Goal: Task Accomplishment & Management: Manage account settings

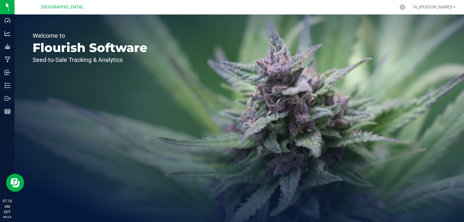
drag, startPoint x: 27, startPoint y: 69, endPoint x: 133, endPoint y: 77, distance: 106.4
click at [133, 77] on div "Welcome to Flourish Software Seed-to-Sale Tracking & Analytics" at bounding box center [90, 119] width 151 height 208
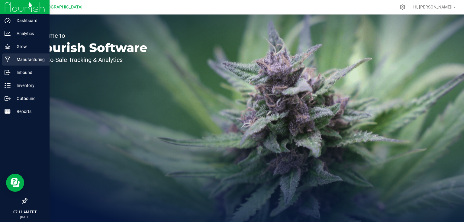
click at [11, 61] on p "Manufacturing" at bounding box center [29, 59] width 36 height 7
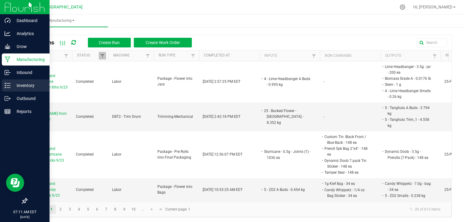
click at [11, 86] on p "Inventory" at bounding box center [29, 85] width 36 height 7
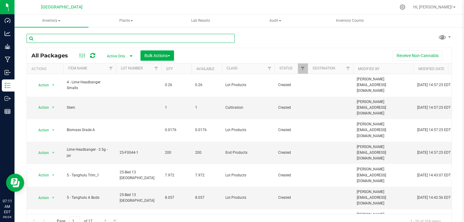
click at [83, 41] on input "text" at bounding box center [131, 38] width 208 height 9
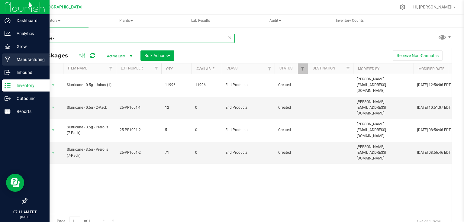
type input "slurricane -"
click at [12, 57] on p "Manufacturing" at bounding box center [29, 59] width 36 height 7
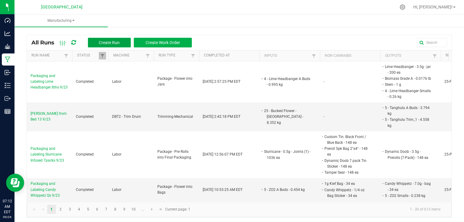
click at [100, 44] on span "Create Run" at bounding box center [109, 42] width 21 height 5
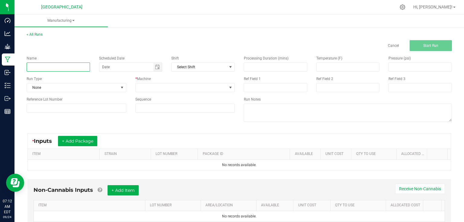
click at [68, 69] on input at bounding box center [58, 67] width 63 height 9
click at [79, 69] on input "Manufacturing Slurricane .5g Infused Joints" at bounding box center [58, 67] width 63 height 9
type input "Manufacturing Slurricane .5g Infused Joints 9/22"
click at [118, 84] on span at bounding box center [122, 87] width 8 height 8
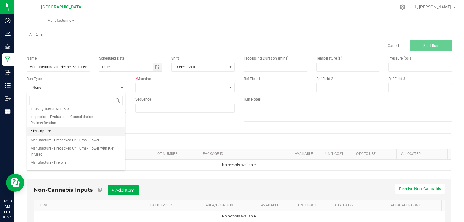
scroll to position [48, 0]
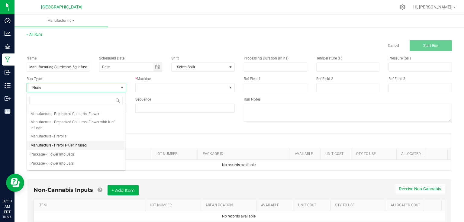
click at [56, 144] on span "Manufacture - Prerolls-Kief Infused" at bounding box center [59, 145] width 56 height 6
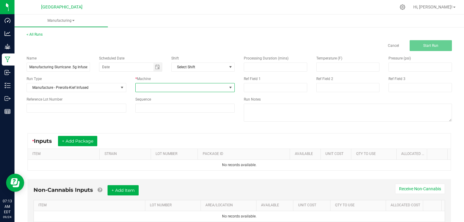
click at [150, 87] on span at bounding box center [182, 87] width 92 height 8
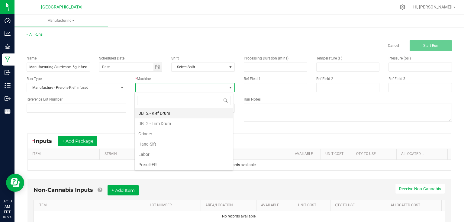
scroll to position [9, 99]
click at [145, 163] on li "Preroll-ER" at bounding box center [184, 165] width 98 height 10
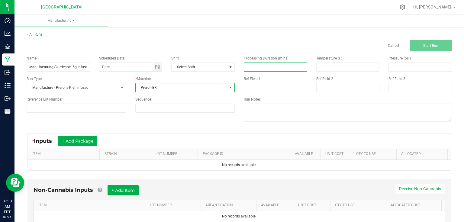
click at [256, 70] on input at bounding box center [275, 67] width 63 height 8
type input "420.00"
click at [92, 117] on div "Name Manufacturing Slurricane .5g Infused Joints 9/22 Scheduled Date Shift Sele…" at bounding box center [130, 84] width 217 height 66
click at [83, 137] on button "+ Add Package" at bounding box center [77, 141] width 39 height 10
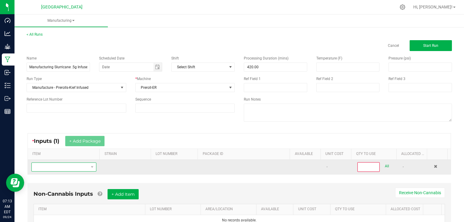
click at [70, 169] on span "NO DATA FOUND" at bounding box center [60, 167] width 57 height 8
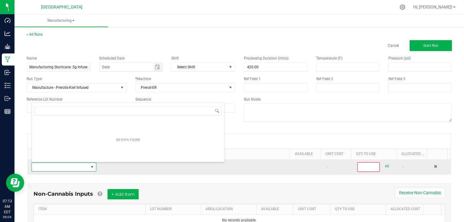
scroll to position [9, 63]
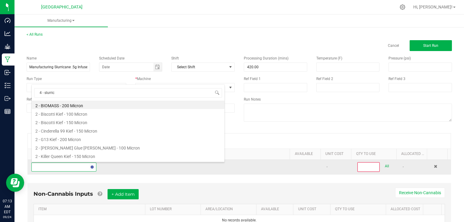
type input "4 - slurrica"
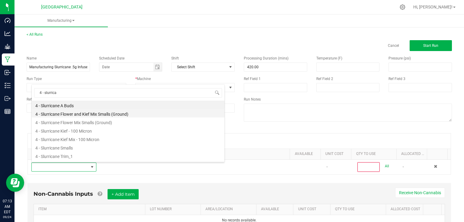
click at [102, 114] on li "4 - Slurricane Flower and Kief Mix Smalls (Ground)" at bounding box center [128, 113] width 193 height 8
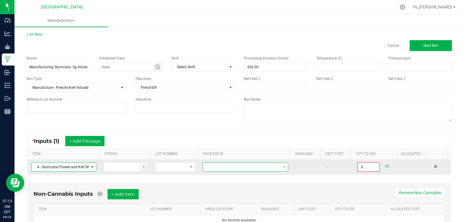
click at [260, 163] on span at bounding box center [241, 167] width 77 height 8
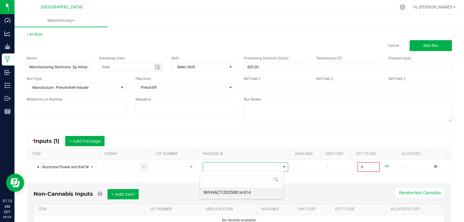
scroll to position [9, 84]
click at [237, 196] on li "NYHVACT-20250814-014" at bounding box center [241, 192] width 83 height 10
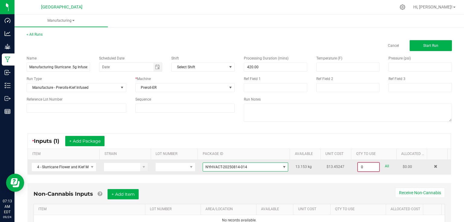
click at [366, 169] on input "0" at bounding box center [368, 167] width 21 height 8
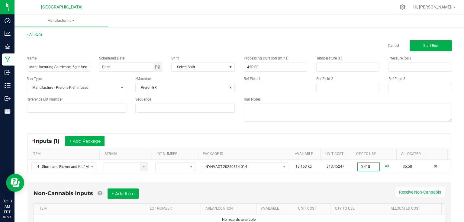
type input "0.4150 kg"
click at [356, 144] on div "* Inputs (1) + Add Package" at bounding box center [239, 141] width 423 height 15
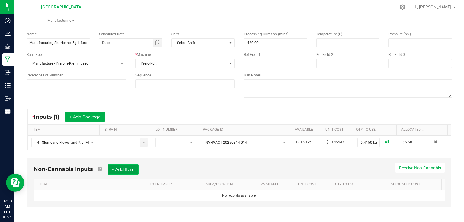
click at [125, 164] on button "+ Add Item" at bounding box center [123, 169] width 31 height 10
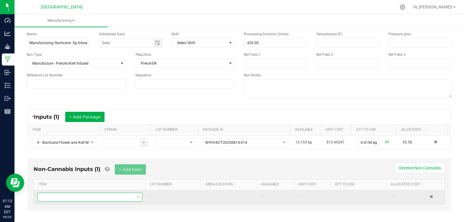
click at [109, 196] on span "NO DATA FOUND" at bounding box center [86, 197] width 97 height 8
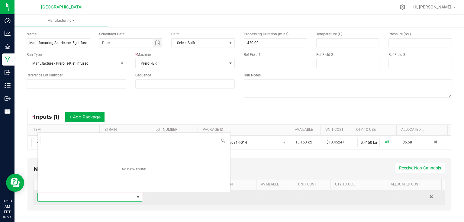
scroll to position [9, 102]
type input "84"
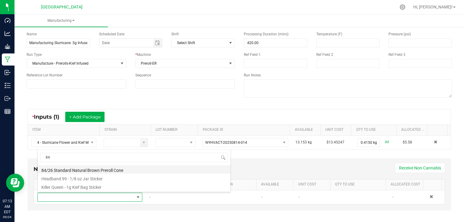
click at [79, 170] on li "84/26 Standard Natural Brown Preroll Cone" at bounding box center [134, 169] width 193 height 8
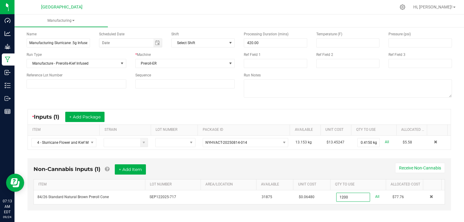
type input "1200 ea"
click at [376, 168] on div "Non-Cannabis Inputs (1) + Add Item Receive Non-Cannabis" at bounding box center [240, 171] width 412 height 15
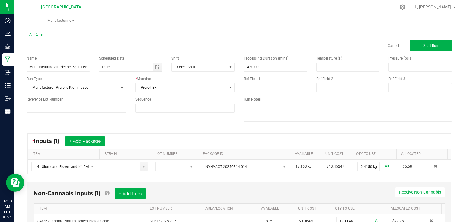
drag, startPoint x: 437, startPoint y: 54, endPoint x: 436, endPoint y: 43, distance: 11.5
click at [437, 52] on div "Processing Duration (mins) 420.00 Temperature (F) Pressure (psi) Ref Field 1 Re…" at bounding box center [347, 89] width 217 height 77
click at [436, 43] on button "Start Run" at bounding box center [431, 45] width 42 height 11
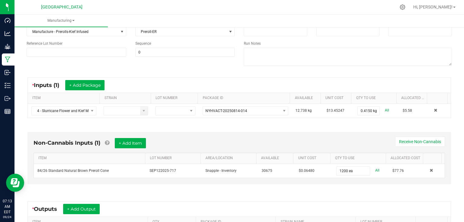
scroll to position [145, 0]
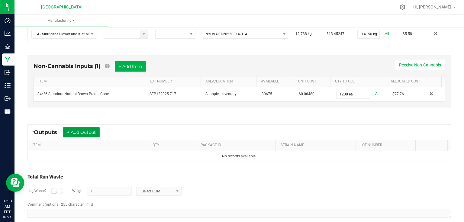
click at [88, 132] on button "+ Add Output" at bounding box center [81, 132] width 37 height 10
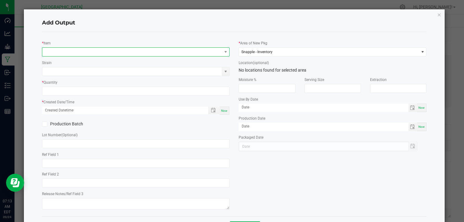
click at [137, 51] on span "NO DATA FOUND" at bounding box center [132, 52] width 180 height 8
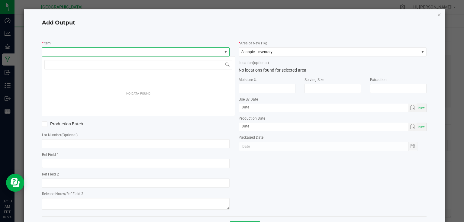
scroll to position [9, 186]
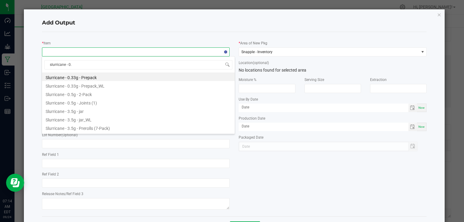
type input "slurricane - 0.5"
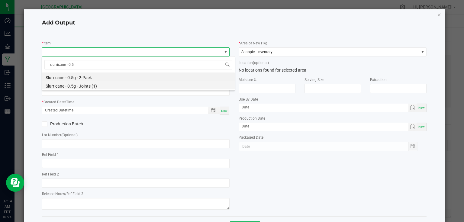
click at [105, 87] on li "Slurricane - 0.5g - Joints (1)" at bounding box center [138, 85] width 193 height 8
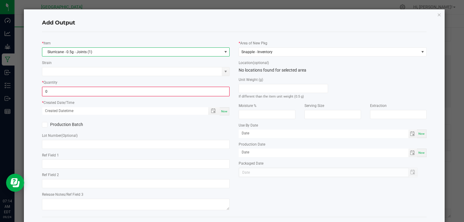
click at [105, 87] on input "0" at bounding box center [136, 91] width 187 height 8
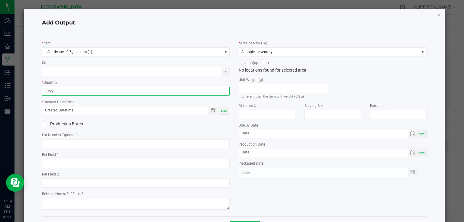
type input "1192 ea"
click at [222, 109] on span "Now" at bounding box center [224, 110] width 6 height 3
type input "[DATE] 7:14 AM"
type input "[DATE]"
click at [224, 126] on div "Production Batch" at bounding box center [135, 124] width 197 height 9
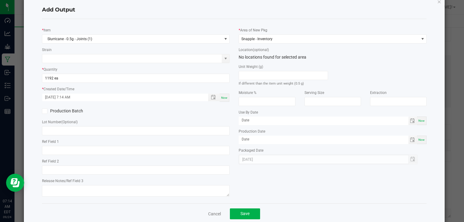
scroll to position [24, 0]
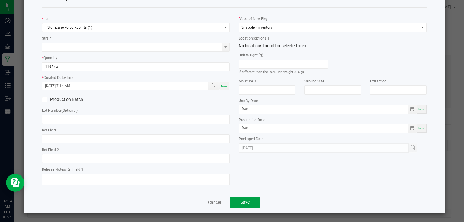
click at [238, 198] on button "Save" at bounding box center [245, 202] width 30 height 11
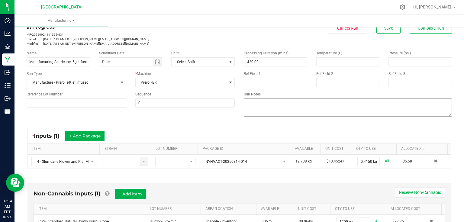
scroll to position [0, 0]
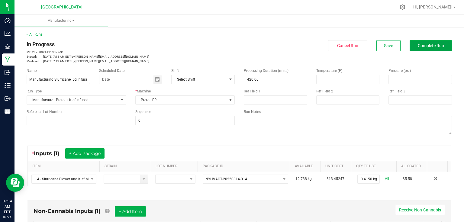
click at [441, 45] on button "Complete Run" at bounding box center [431, 45] width 42 height 11
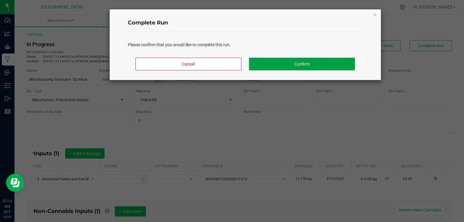
click at [341, 61] on button "Confirm" at bounding box center [302, 64] width 106 height 13
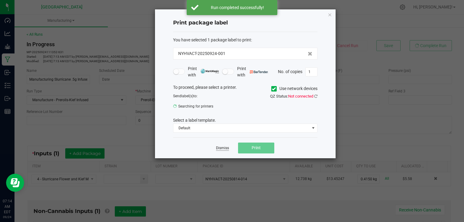
click at [226, 149] on link "Dismiss" at bounding box center [222, 148] width 13 height 5
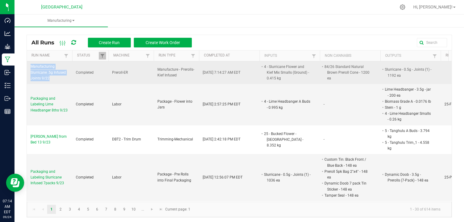
drag, startPoint x: 30, startPoint y: 63, endPoint x: 63, endPoint y: 82, distance: 38.1
click at [63, 82] on td "Manufacturing Slurricane .5g Infused Joints 9/22" at bounding box center [49, 72] width 45 height 23
copy span "Manufacturing Slurricane .5g Infused Joints 9/22"
click at [37, 67] on span "Manufacturing Slurricane .5g Infused Joints 9/22" at bounding box center [50, 73] width 38 height 18
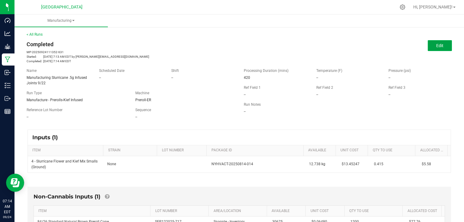
click at [429, 49] on button "Edit" at bounding box center [440, 45] width 24 height 11
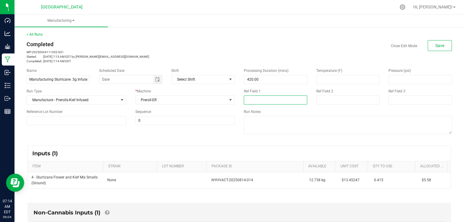
click at [260, 102] on input at bounding box center [275, 100] width 63 height 9
type input "8 rejects"
click at [204, 126] on div "Name Manufacturing Slurricane .5g Infused Joints 9/22 Scheduled Date Shift Sele…" at bounding box center [130, 96] width 217 height 66
click at [434, 48] on button "Save" at bounding box center [440, 45] width 24 height 11
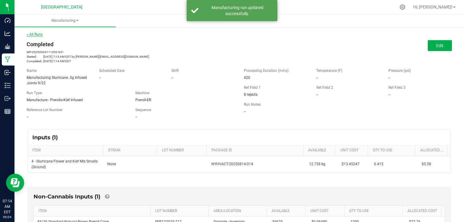
click at [37, 36] on link "< All Runs" at bounding box center [35, 34] width 16 height 4
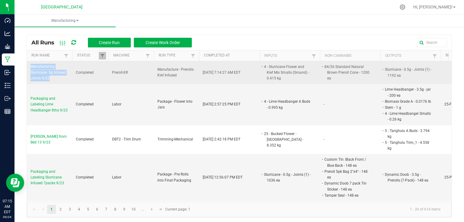
drag, startPoint x: 31, startPoint y: 65, endPoint x: 56, endPoint y: 78, distance: 28.4
click at [56, 78] on span "Manufacturing Slurricane .5g Infused Joints 9/22" at bounding box center [50, 73] width 38 height 18
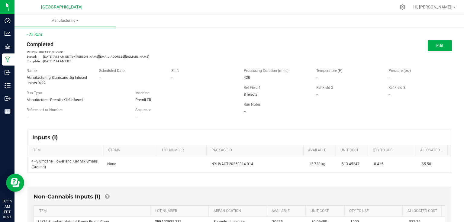
drag, startPoint x: 25, startPoint y: 76, endPoint x: 59, endPoint y: 83, distance: 34.2
click at [59, 83] on div "Name Manufacturing Slurricane .5g Infused Joints 9/22" at bounding box center [58, 77] width 73 height 18
copy span "Manufacturing Slurricane .5g Infused Joints 9/22"
click at [39, 34] on link "< All Runs" at bounding box center [35, 34] width 16 height 4
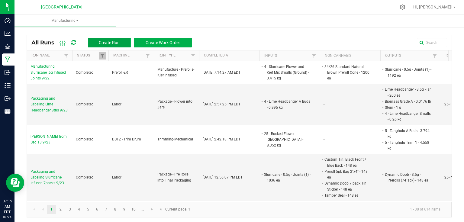
click at [103, 40] on span "Create Run" at bounding box center [109, 42] width 21 height 5
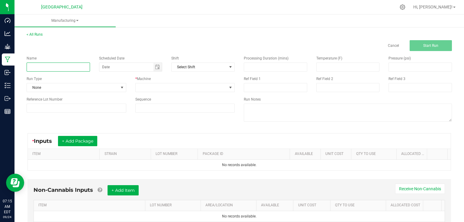
click at [64, 67] on input at bounding box center [58, 67] width 63 height 9
paste input "Manufacturing Slurricane .5g Infused Joints 9/22"
type input "Manufacturing Slurricane .5g Infused Joints 9/23"
click at [106, 89] on span "None" at bounding box center [73, 87] width 92 height 8
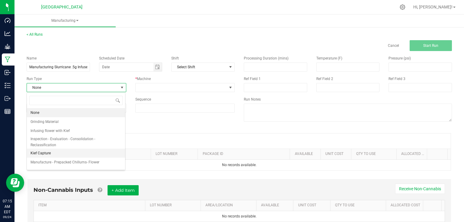
scroll to position [48, 0]
click at [79, 147] on span "Manufacture - Prerolls-Kief Infused" at bounding box center [59, 145] width 56 height 6
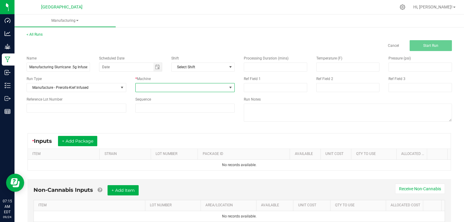
click at [147, 88] on span at bounding box center [182, 87] width 92 height 8
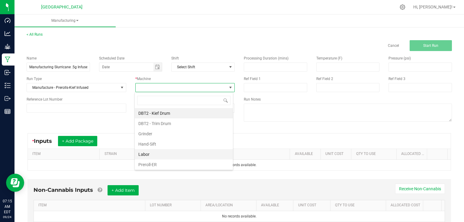
scroll to position [9, 99]
click at [158, 166] on li "Preroll-ER" at bounding box center [184, 165] width 98 height 10
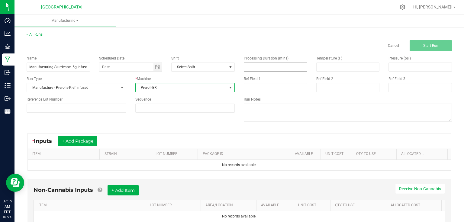
click at [251, 67] on input at bounding box center [275, 67] width 63 height 8
type input "420.00"
click at [79, 140] on button "+ Add Package" at bounding box center [77, 141] width 39 height 10
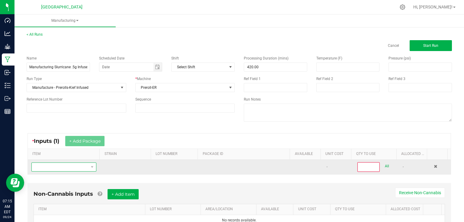
click at [73, 168] on span "NO DATA FOUND" at bounding box center [60, 167] width 57 height 8
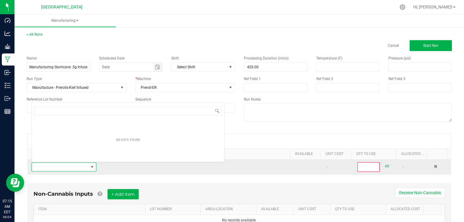
scroll to position [9, 63]
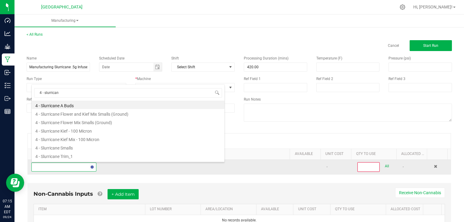
type input "4 - slurricane"
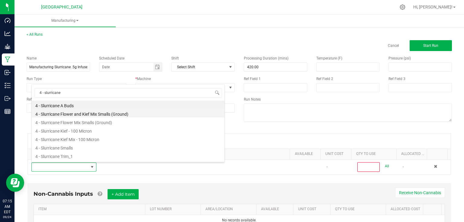
click at [99, 112] on li "4 - Slurricane Flower and Kief Mix Smalls (Ground)" at bounding box center [128, 113] width 193 height 8
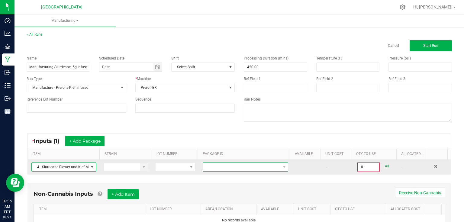
click at [229, 169] on span at bounding box center [241, 167] width 77 height 8
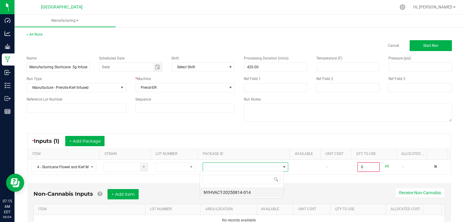
scroll to position [9, 84]
click at [230, 192] on li "NYHVACT-20250814-014" at bounding box center [241, 192] width 83 height 10
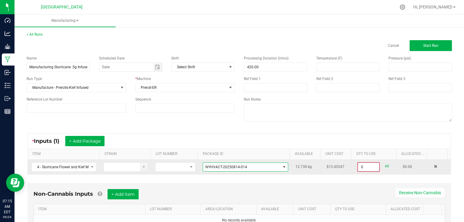
click at [365, 167] on input "0" at bounding box center [368, 167] width 21 height 8
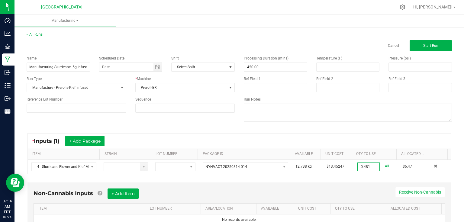
type input "0.4810 kg"
click at [348, 183] on div "Non-Cannabis Inputs + Add Item Receive Non-Cannabis ITEM LOT NUMBER AREA/LOCATI…" at bounding box center [240, 207] width 424 height 49
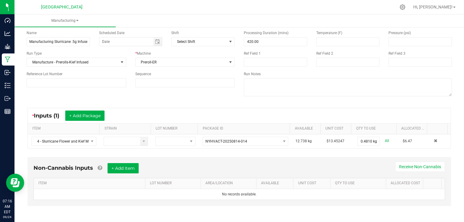
scroll to position [26, 0]
click at [124, 166] on button "+ Add Item" at bounding box center [123, 168] width 31 height 10
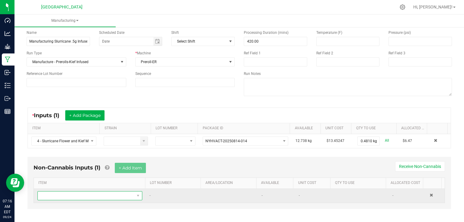
click at [116, 196] on span "NO DATA FOUND" at bounding box center [86, 196] width 97 height 8
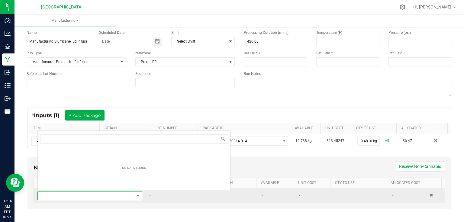
scroll to position [9, 102]
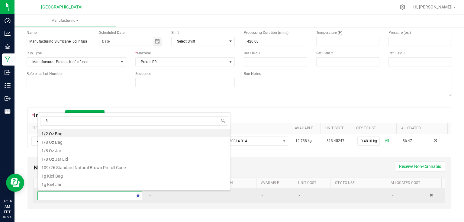
type input "84"
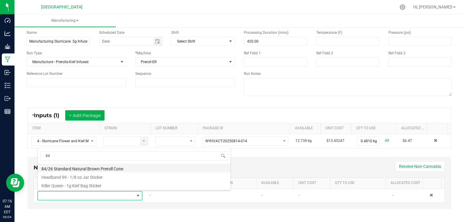
click at [62, 167] on li "84/26 Standard Natural Brown Preroll Cone" at bounding box center [134, 168] width 193 height 8
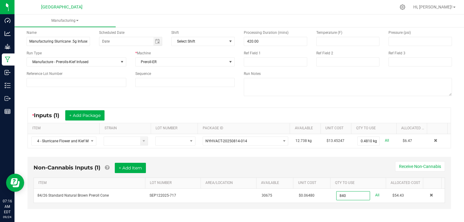
type input "840 ea"
click at [323, 163] on div "Non-Cannabis Inputs (1) + Add Item Receive Non-Cannabis" at bounding box center [240, 170] width 412 height 15
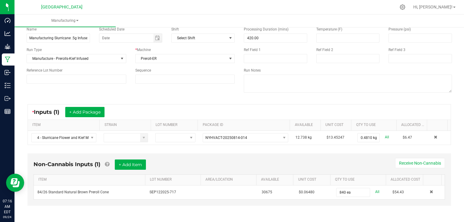
scroll to position [0, 0]
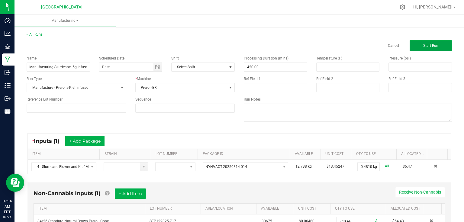
click at [423, 47] on span "Start Run" at bounding box center [430, 46] width 15 height 4
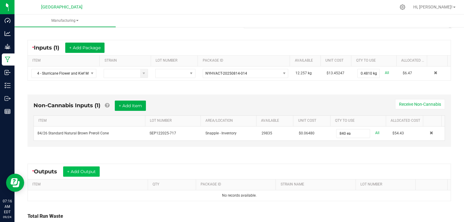
scroll to position [121, 0]
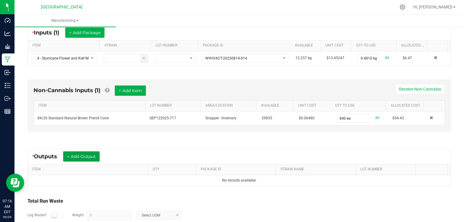
click at [89, 153] on button "+ Add Output" at bounding box center [81, 156] width 37 height 10
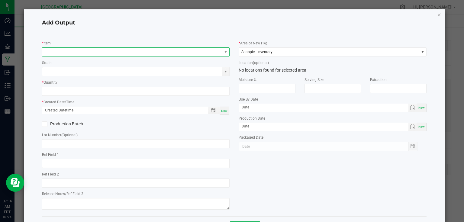
click at [102, 52] on span "NO DATA FOUND" at bounding box center [132, 52] width 180 height 8
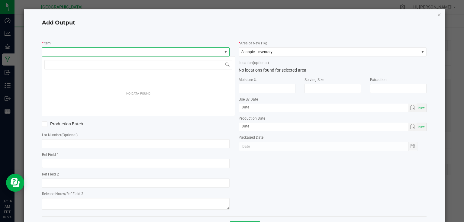
scroll to position [9, 186]
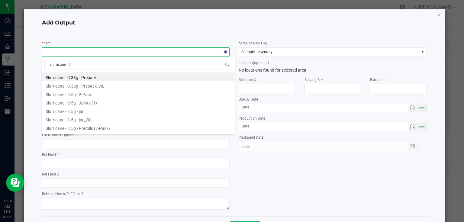
type input "slurricane - 0.5"
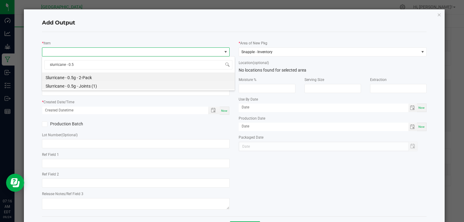
click at [93, 86] on li "Slurricane - 0.5g - Joints (1)" at bounding box center [138, 85] width 193 height 8
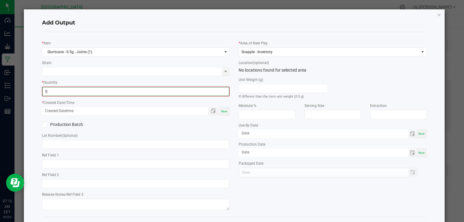
click at [93, 91] on input "0" at bounding box center [136, 91] width 187 height 8
type input "827 ea"
click at [225, 112] on div "Now" at bounding box center [225, 111] width 10 height 8
type input "[DATE] 7:16 AM"
type input "[DATE]"
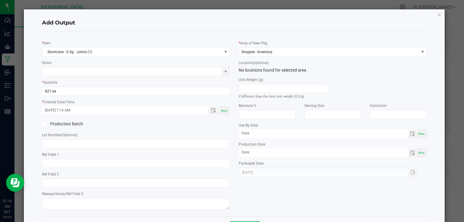
click at [225, 119] on div "* Item Slurricane - 0.5g - Joints (1) Strain * Quantity 827 ea * Created Date/T…" at bounding box center [135, 124] width 197 height 175
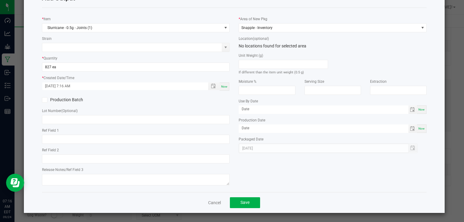
scroll to position [24, 0]
click at [248, 197] on button "Save" at bounding box center [245, 202] width 30 height 11
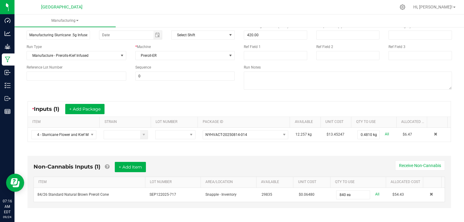
scroll to position [0, 0]
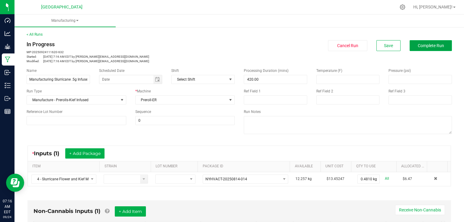
click at [439, 46] on span "Complete Run" at bounding box center [431, 45] width 26 height 5
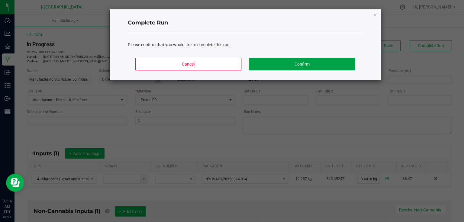
click at [286, 67] on button "Confirm" at bounding box center [302, 64] width 106 height 13
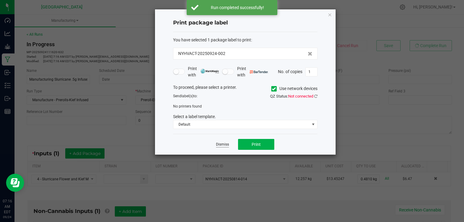
click at [221, 146] on link "Dismiss" at bounding box center [222, 144] width 13 height 5
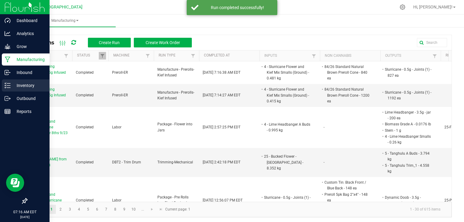
click at [11, 85] on p "Inventory" at bounding box center [29, 85] width 36 height 7
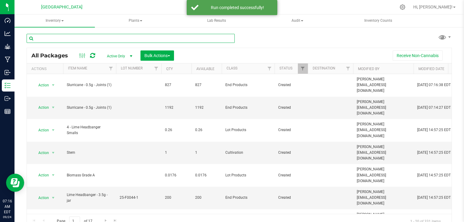
click at [74, 38] on input "text" at bounding box center [131, 38] width 208 height 9
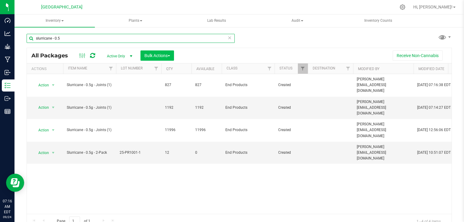
type input "slurricane - 0.5"
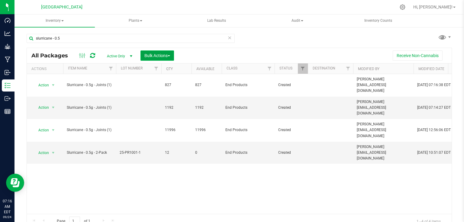
click at [155, 53] on span "Bulk Actions" at bounding box center [157, 55] width 26 height 5
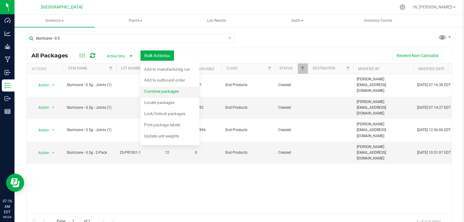
click at [152, 89] on span "Combine packages" at bounding box center [161, 91] width 35 height 5
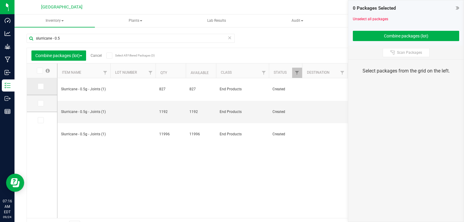
click at [41, 86] on icon at bounding box center [40, 86] width 4 height 0
click at [0, 0] on input "checkbox" at bounding box center [0, 0] width 0 height 0
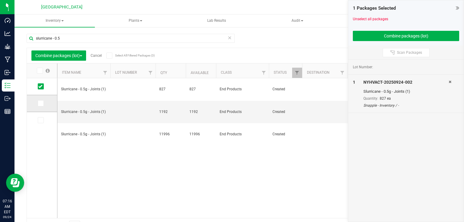
click at [40, 103] on icon at bounding box center [40, 103] width 4 height 0
click at [0, 0] on input "checkbox" at bounding box center [0, 0] width 0 height 0
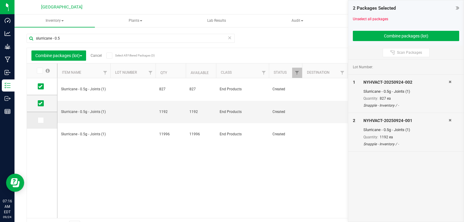
click at [40, 123] on td at bounding box center [42, 120] width 30 height 17
click at [41, 120] on icon at bounding box center [40, 120] width 4 height 0
click at [0, 0] on input "checkbox" at bounding box center [0, 0] width 0 height 0
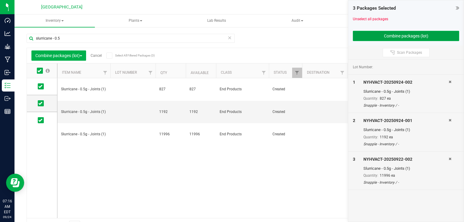
click at [387, 31] on button "Combine packages (lot)" at bounding box center [406, 36] width 106 height 10
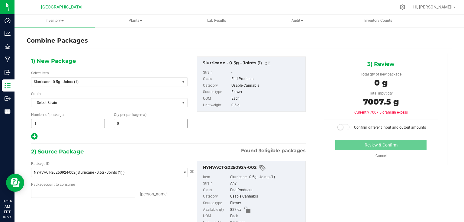
type input "827 ea"
type input "1192 ea"
type input "11996 ea"
click at [133, 124] on span at bounding box center [151, 123] width 74 height 9
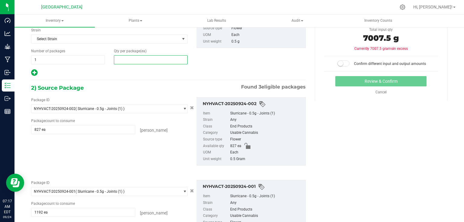
scroll to position [48, 0]
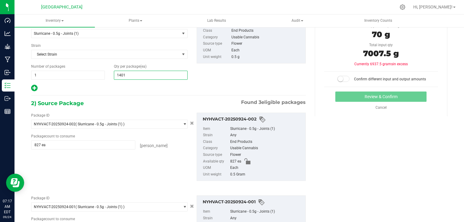
type input "14015"
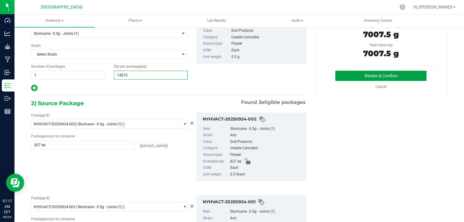
type input "14,015"
click at [366, 75] on button "Review & Confirm" at bounding box center [380, 76] width 91 height 10
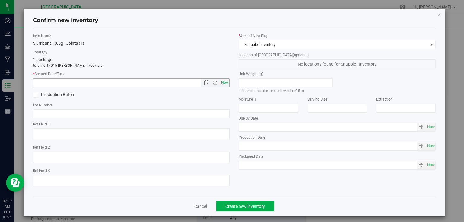
click at [223, 81] on span "Now" at bounding box center [225, 82] width 10 height 9
type input "[DATE] 7:17 AM"
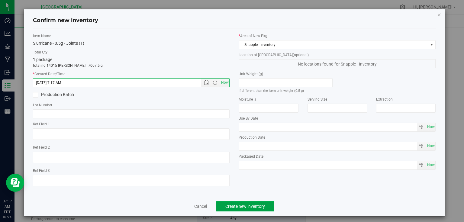
drag, startPoint x: 248, startPoint y: 205, endPoint x: 251, endPoint y: 207, distance: 4.1
click at [248, 206] on span "Create new inventory" at bounding box center [245, 206] width 40 height 5
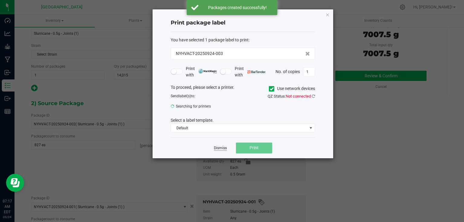
click at [224, 150] on link "Dismiss" at bounding box center [220, 148] width 13 height 5
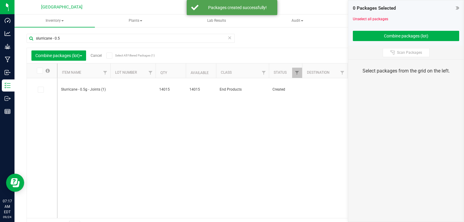
click at [454, 8] on div "0 Packages Selected" at bounding box center [406, 8] width 106 height 7
click at [455, 8] on div "0 Packages Selected" at bounding box center [406, 8] width 106 height 7
click at [456, 7] on icon at bounding box center [457, 8] width 3 height 6
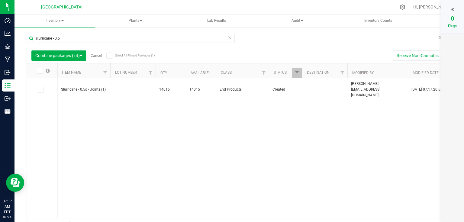
click at [95, 54] on link "Cancel" at bounding box center [96, 55] width 11 height 4
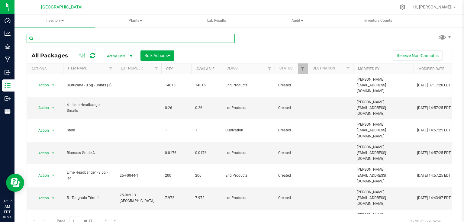
click at [108, 40] on input "text" at bounding box center [131, 38] width 208 height 9
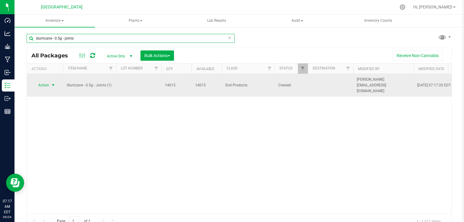
type input "slurricane - 0.5g - joints"
click at [47, 87] on span "Action" at bounding box center [41, 85] width 16 height 8
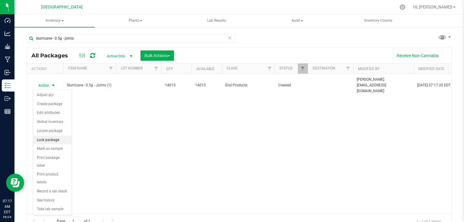
click at [54, 139] on li "Lock package" at bounding box center [52, 140] width 38 height 9
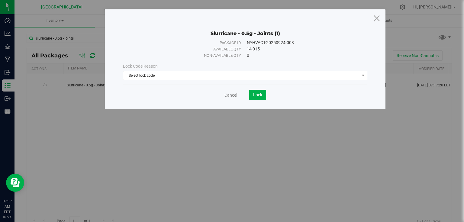
click at [165, 75] on span "Select lock code" at bounding box center [241, 75] width 236 height 8
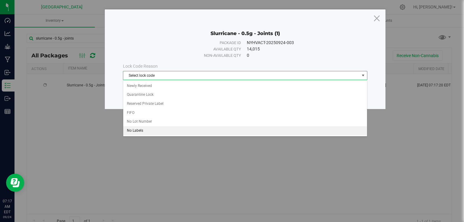
click at [147, 131] on li "No Labels" at bounding box center [245, 130] width 244 height 9
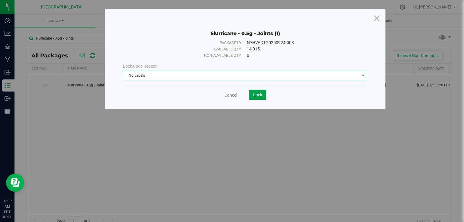
click at [260, 94] on span "Lock" at bounding box center [257, 94] width 9 height 5
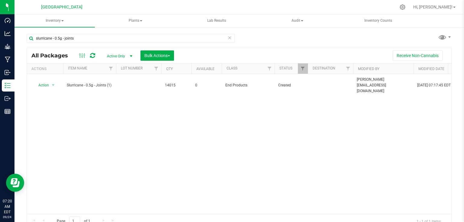
click at [228, 40] on icon at bounding box center [230, 37] width 4 height 7
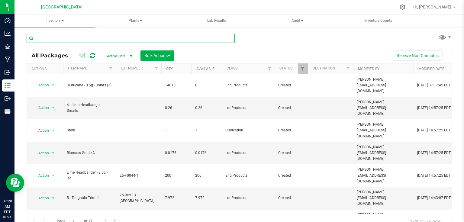
click at [83, 39] on input "text" at bounding box center [131, 38] width 208 height 9
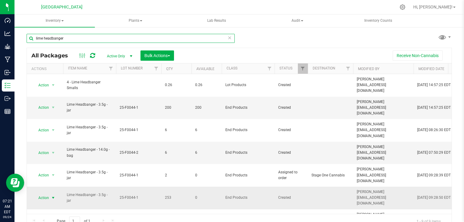
type input "lime headbanger"
click at [53, 196] on span "select" at bounding box center [53, 198] width 5 height 5
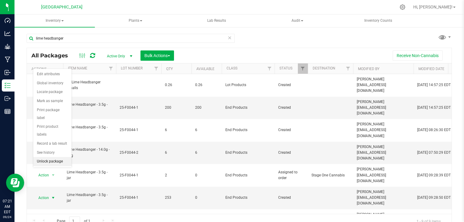
click at [57, 157] on li "Unlock package" at bounding box center [52, 161] width 38 height 9
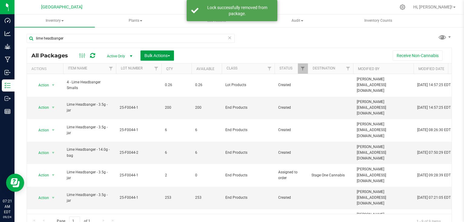
click at [164, 53] on span "Bulk Actions" at bounding box center [157, 55] width 26 height 5
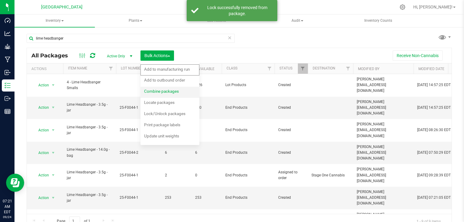
click at [162, 89] on span "Combine packages" at bounding box center [161, 91] width 35 height 5
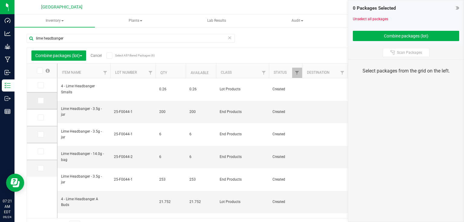
click at [44, 101] on span at bounding box center [41, 101] width 6 height 6
click at [0, 0] on input "checkbox" at bounding box center [0, 0] width 0 height 0
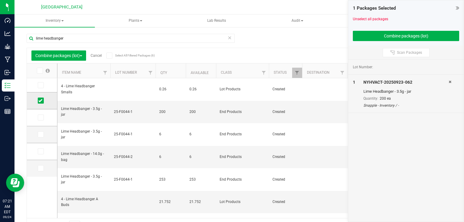
click at [44, 101] on span at bounding box center [41, 101] width 6 height 6
click at [0, 0] on input "checkbox" at bounding box center [0, 0] width 0 height 0
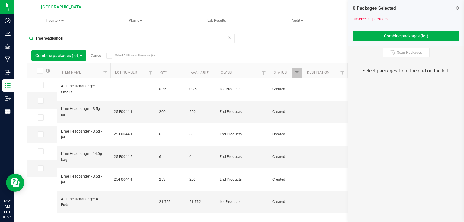
click at [91, 56] on span "Cancel" at bounding box center [94, 55] width 16 height 4
click at [93, 54] on link "Cancel" at bounding box center [96, 55] width 11 height 4
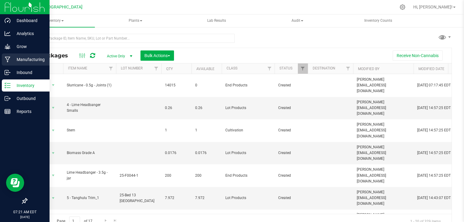
click at [8, 62] on icon at bounding box center [7, 60] width 5 height 6
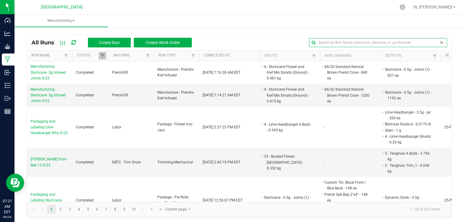
click at [439, 45] on input "text" at bounding box center [378, 42] width 138 height 9
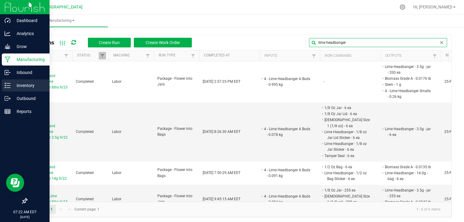
type input "lime headbanger"
click at [8, 92] on link "Inventory" at bounding box center [25, 85] width 50 height 13
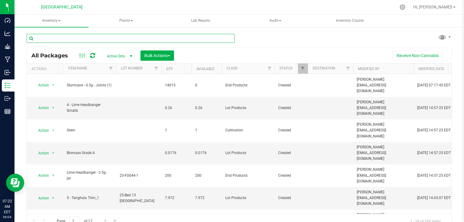
click at [128, 38] on input "text" at bounding box center [131, 38] width 208 height 9
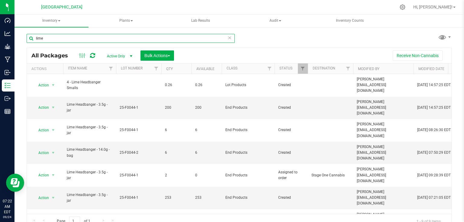
type input "lime"
click at [263, 46] on div "lime All Packages Active Only Active Only Lab Samples Locked All Bulk Actions A…" at bounding box center [240, 128] width 426 height 201
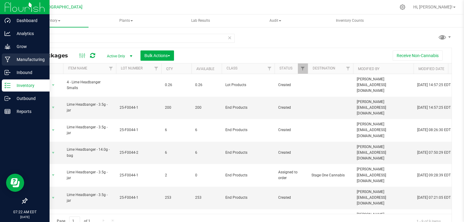
click at [7, 58] on icon at bounding box center [8, 60] width 6 height 6
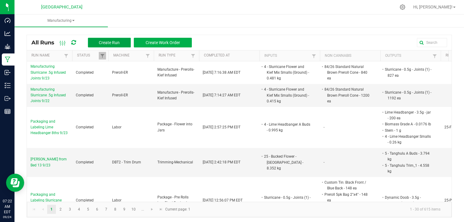
click at [113, 43] on span "Create Run" at bounding box center [109, 42] width 21 height 5
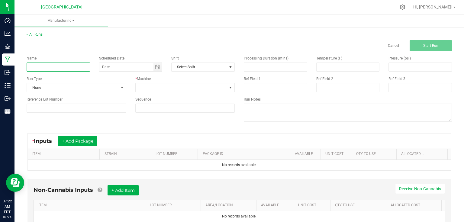
click at [69, 68] on input at bounding box center [58, 67] width 63 height 9
type input "P"
type input "Labeling Lime Headbanger 8ths 9/23"
click at [112, 89] on span "None" at bounding box center [73, 87] width 92 height 8
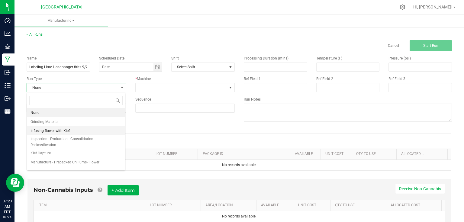
scroll to position [93, 0]
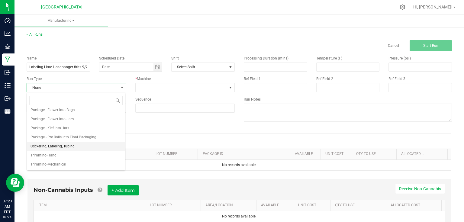
click at [66, 147] on span "Stickering, Labeling, Tubing" at bounding box center [53, 146] width 44 height 6
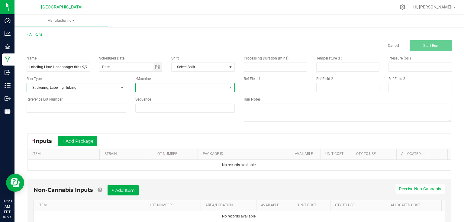
click at [142, 87] on span at bounding box center [182, 87] width 92 height 8
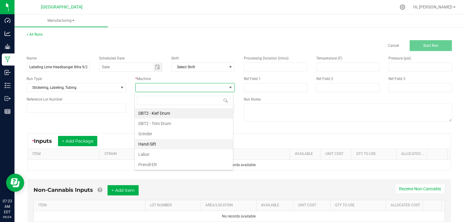
scroll to position [9, 99]
click at [147, 153] on li "Labor" at bounding box center [184, 154] width 98 height 10
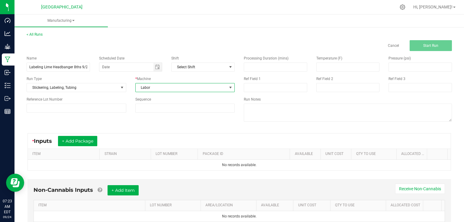
click at [261, 60] on span "Processing Duration (mins)" at bounding box center [266, 58] width 45 height 4
click at [262, 64] on input at bounding box center [275, 67] width 63 height 8
type input "90.00"
click at [132, 123] on div "Name Labeling Lime Headbanger 8ths 9/23 Scheduled Date Shift Select Shift Run T…" at bounding box center [239, 89] width 435 height 77
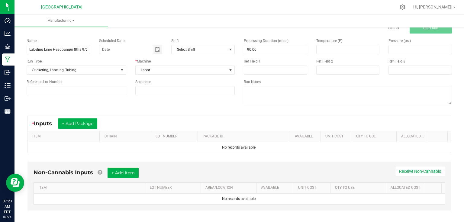
scroll to position [23, 0]
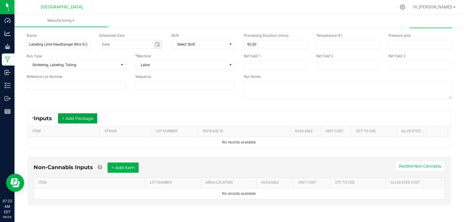
click at [81, 118] on button "+ Add Package" at bounding box center [77, 118] width 39 height 10
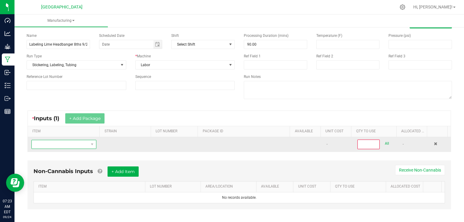
click at [65, 142] on span "NO DATA FOUND" at bounding box center [60, 144] width 57 height 8
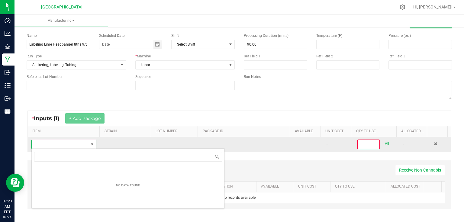
scroll to position [9, 63]
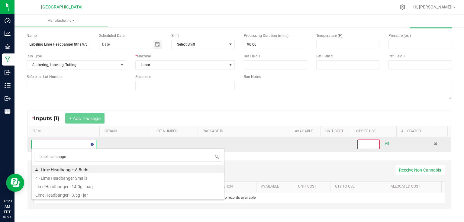
type input "lime headbanger"
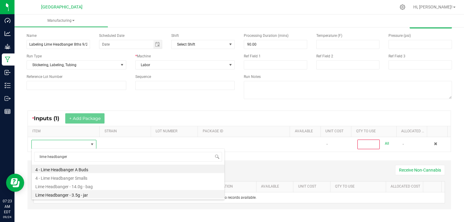
click at [89, 193] on li "Lime Headbanger - 3.5g - jar" at bounding box center [128, 194] width 193 height 8
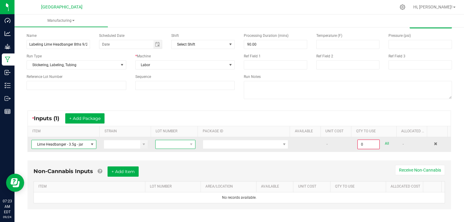
click at [182, 145] on span at bounding box center [172, 144] width 32 height 8
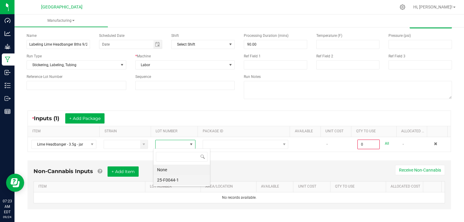
click at [183, 181] on li "25-F0044-1" at bounding box center [182, 180] width 57 height 10
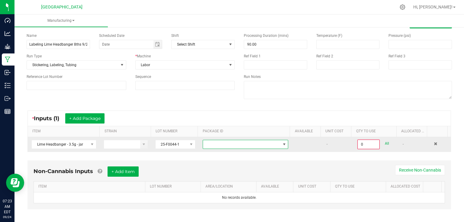
click at [221, 144] on span at bounding box center [241, 144] width 77 height 8
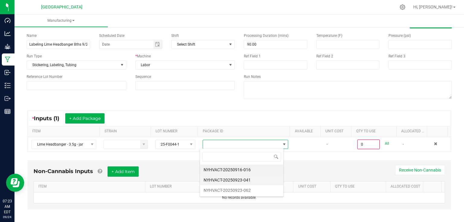
scroll to position [9, 84]
click at [226, 169] on li "NYHVACT-20250916-016" at bounding box center [241, 170] width 83 height 10
type input "0 ea"
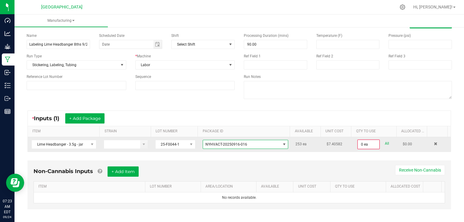
click at [239, 143] on span "NYHVACT-20250916-016" at bounding box center [227, 144] width 42 height 4
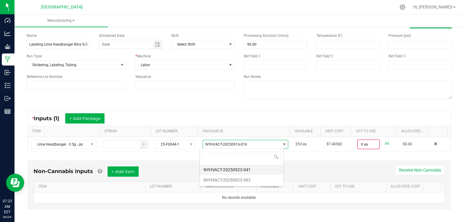
click at [227, 171] on li "NYHVACT-20250923-041" at bounding box center [241, 170] width 83 height 10
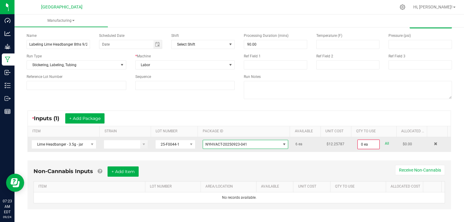
click at [243, 143] on span "NYHVACT-20250923-041" at bounding box center [227, 144] width 42 height 4
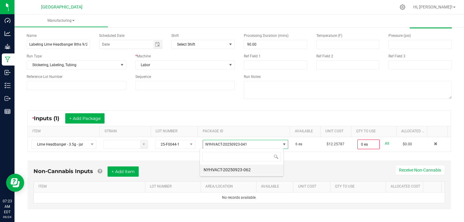
click at [234, 170] on li "NYHVACT-20250923-062" at bounding box center [241, 170] width 83 height 10
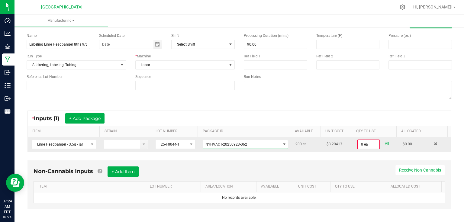
click at [274, 143] on span "NYHVACT-20250923-062" at bounding box center [241, 144] width 77 height 8
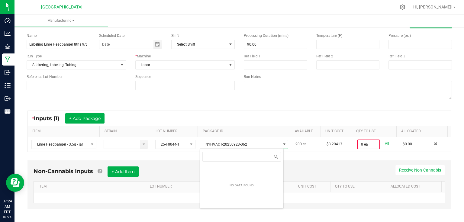
click at [298, 172] on div "Non-Cannabis Inputs + Add Item Receive Non-Cannabis" at bounding box center [240, 174] width 412 height 15
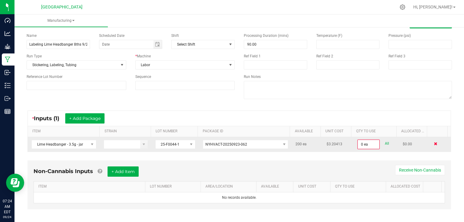
click at [434, 146] on span at bounding box center [436, 144] width 4 height 4
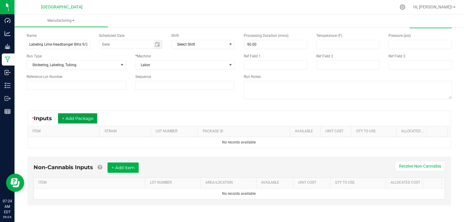
click at [75, 115] on button "+ Add Package" at bounding box center [77, 118] width 39 height 10
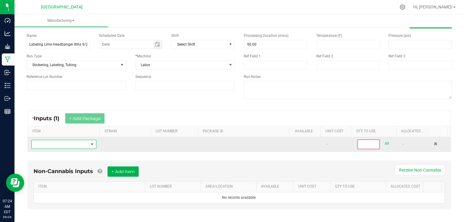
click at [62, 145] on span "NO DATA FOUND" at bounding box center [60, 144] width 57 height 8
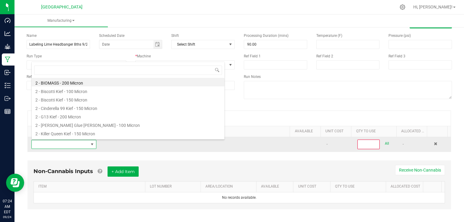
scroll to position [9, 63]
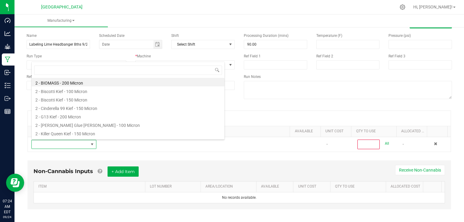
click at [263, 115] on div "* Inputs (1) + Add Package" at bounding box center [239, 118] width 423 height 15
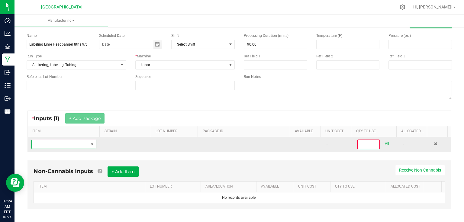
click at [70, 145] on span "NO DATA FOUND" at bounding box center [60, 144] width 57 height 8
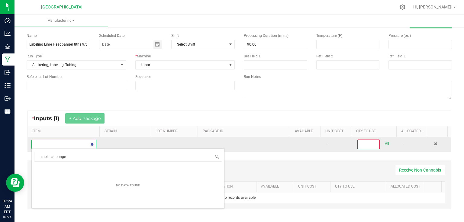
type input "lime headbanger"
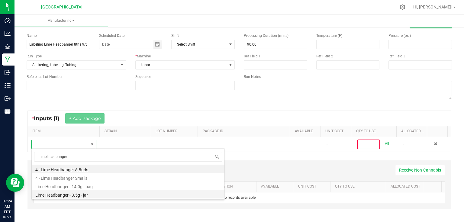
click at [78, 195] on li "Lime Headbanger - 3.5g - jar" at bounding box center [128, 194] width 193 height 8
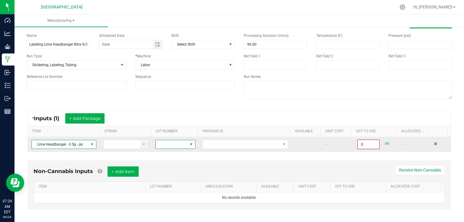
click at [189, 145] on span at bounding box center [191, 144] width 5 height 5
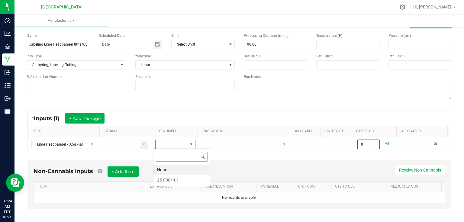
scroll to position [9, 39]
click at [179, 178] on li "25-F0044-1" at bounding box center [182, 180] width 57 height 10
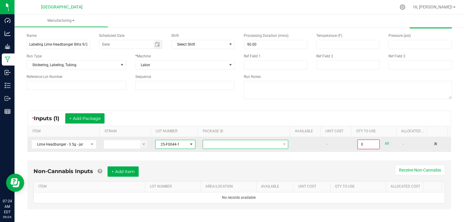
click at [211, 144] on span at bounding box center [241, 144] width 77 height 8
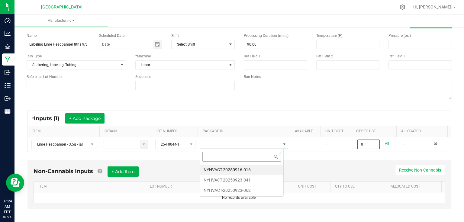
scroll to position [9, 84]
click at [214, 167] on li "NYHVACT-20250916-016" at bounding box center [241, 170] width 83 height 10
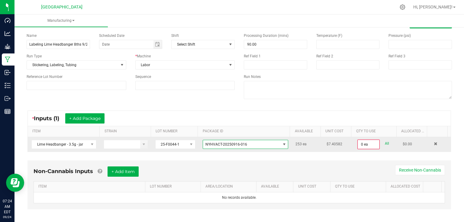
click at [385, 143] on link "All" at bounding box center [387, 144] width 4 height 8
type input "253 ea"
click at [137, 166] on button "+ Add Item" at bounding box center [123, 171] width 31 height 10
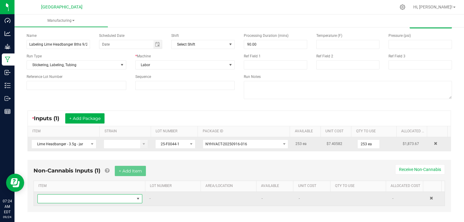
click at [109, 201] on span "NO DATA FOUND" at bounding box center [86, 199] width 97 height 8
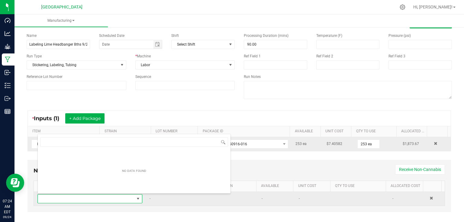
scroll to position [9, 102]
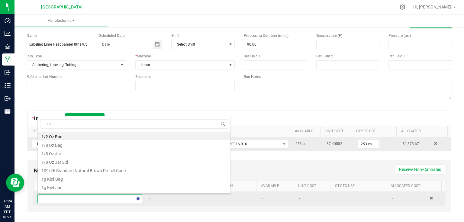
type input "lime"
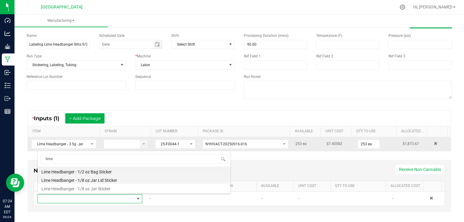
click at [83, 179] on li "Lime Headbanger - 1/8 oz Jar Lid Sticker" at bounding box center [134, 179] width 193 height 8
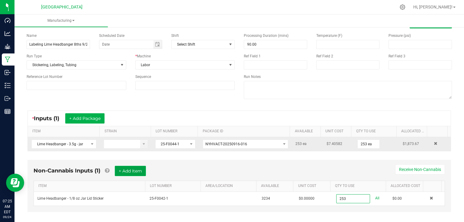
type input "253 ea"
click at [126, 167] on button "+ Add Item" at bounding box center [130, 171] width 31 height 10
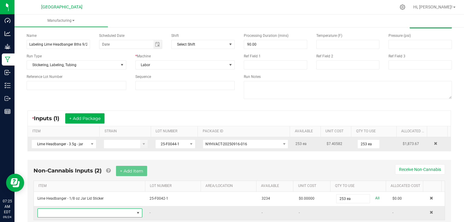
click at [76, 212] on span "NO DATA FOUND" at bounding box center [86, 213] width 97 height 8
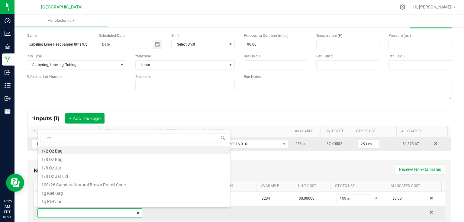
type input "lime"
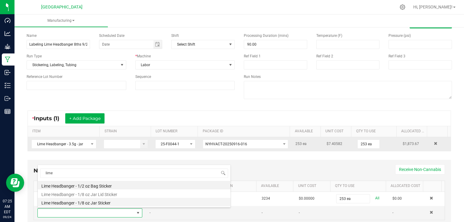
click at [82, 203] on li "Lime Headbanger - 1/8 oz Jar Sticker" at bounding box center [134, 202] width 193 height 8
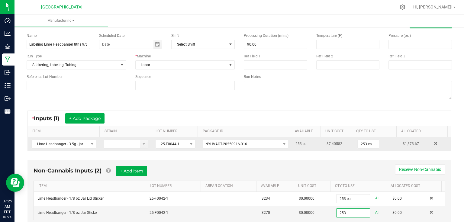
type input "253 ea"
click at [353, 181] on kendo-grid "ITEM LOT NUMBER AREA/LOCATION AVAILABLE Unit Cost QTY TO USE Allocated Cost Lim…" at bounding box center [240, 201] width 412 height 40
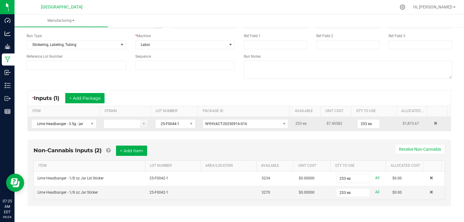
click at [326, 144] on div "Non-Cannabis Inputs (2) + Add Item Receive Non-Cannabis ITEM LOT NUMBER AREA/LO…" at bounding box center [240, 173] width 424 height 66
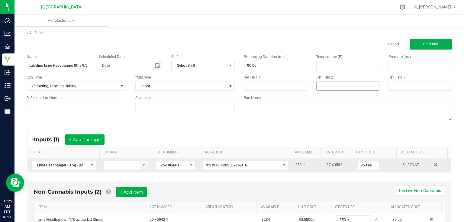
scroll to position [0, 0]
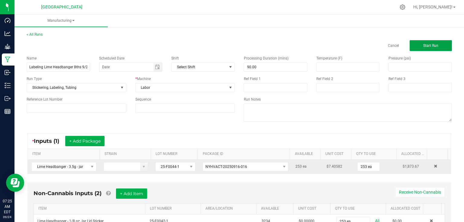
click at [429, 49] on button "Start Run" at bounding box center [431, 45] width 42 height 11
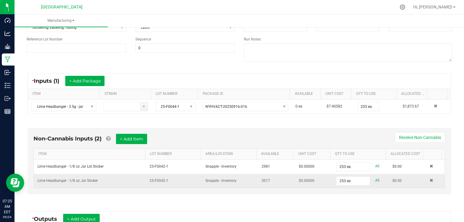
scroll to position [121, 0]
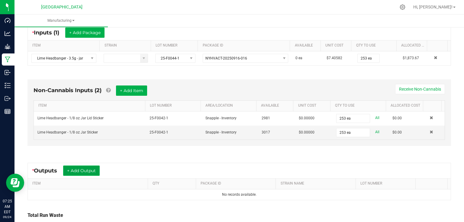
click at [80, 170] on button "+ Add Output" at bounding box center [81, 171] width 37 height 10
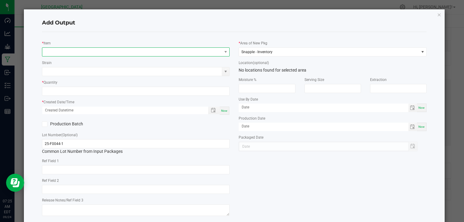
click at [90, 50] on span "NO DATA FOUND" at bounding box center [132, 52] width 180 height 8
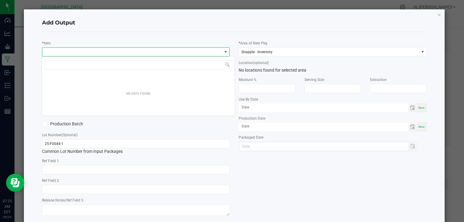
scroll to position [9, 186]
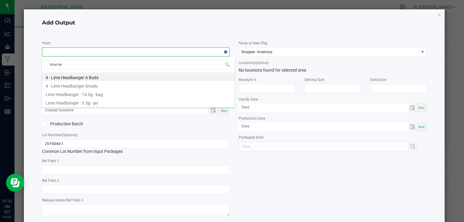
type input "lime hea"
click at [90, 106] on li "Lime Headbanger - 3.5g - jar" at bounding box center [138, 102] width 193 height 8
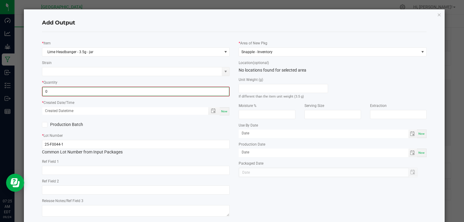
click at [91, 89] on input "0" at bounding box center [136, 91] width 187 height 8
type input "253 ea"
click at [221, 110] on span "Now" at bounding box center [224, 110] width 6 height 3
type input "[DATE] 7:25 AM"
type input "[DATE]"
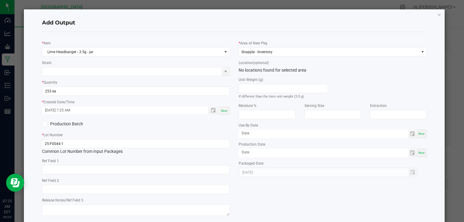
click at [201, 132] on div "* Lot Number 25-F0044-1 Common Lot Number from Input Packages" at bounding box center [136, 143] width 188 height 23
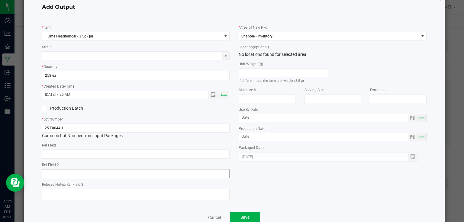
scroll to position [31, 0]
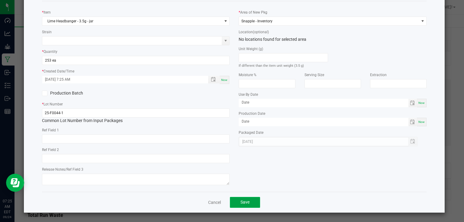
click at [250, 203] on button "Save" at bounding box center [245, 202] width 30 height 11
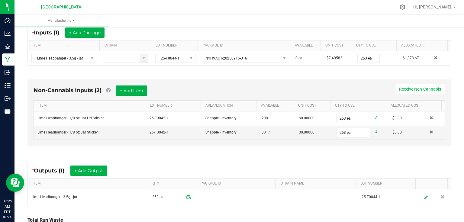
click at [164, 160] on div "* Outputs (1) + Add Output ITEM QTY PACKAGE ID STRAIN NAME LOT NUMBER Lime Head…" at bounding box center [239, 183] width 435 height 53
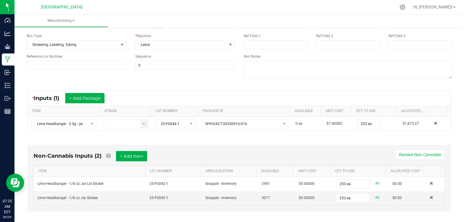
scroll to position [0, 0]
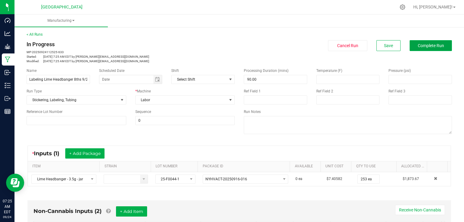
click at [430, 42] on button "Complete Run" at bounding box center [431, 45] width 42 height 11
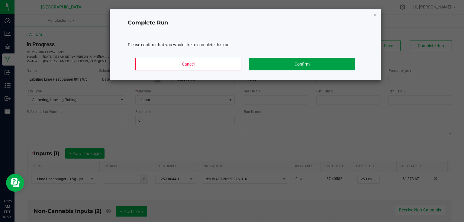
click at [307, 67] on button "Confirm" at bounding box center [302, 64] width 106 height 13
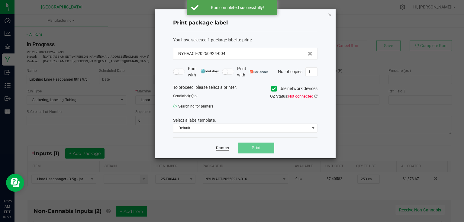
click at [222, 150] on link "Dismiss" at bounding box center [222, 148] width 13 height 5
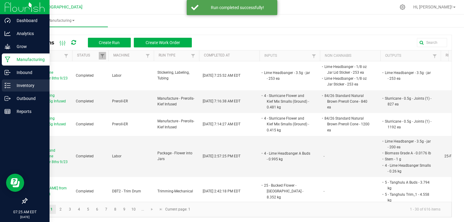
click at [11, 89] on p "Inventory" at bounding box center [29, 85] width 36 height 7
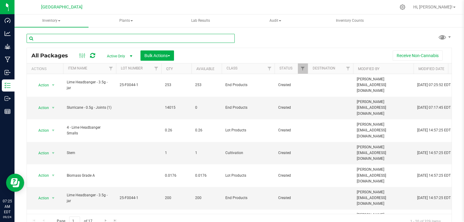
click at [77, 37] on input "text" at bounding box center [131, 38] width 208 height 9
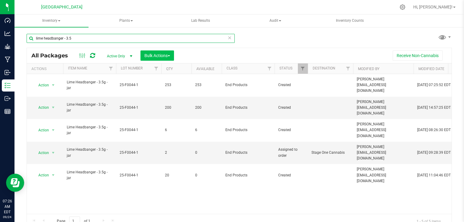
type input "lime headbanger - 3.5"
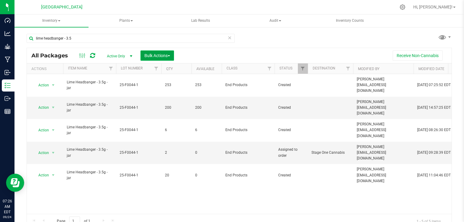
click at [146, 53] on span "Bulk Actions" at bounding box center [157, 55] width 26 height 5
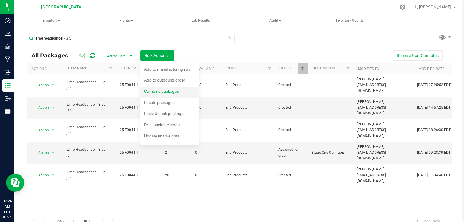
click at [150, 92] on span "Combine packages" at bounding box center [161, 91] width 35 height 5
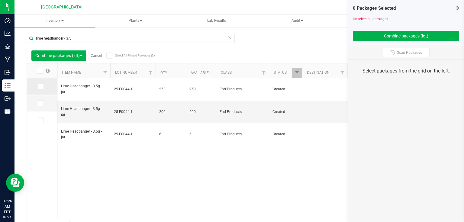
click at [44, 86] on span at bounding box center [41, 86] width 6 height 6
click at [0, 0] on input "checkbox" at bounding box center [0, 0] width 0 height 0
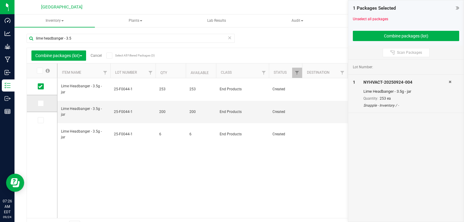
click at [42, 103] on icon at bounding box center [40, 103] width 4 height 0
click at [0, 0] on input "checkbox" at bounding box center [0, 0] width 0 height 0
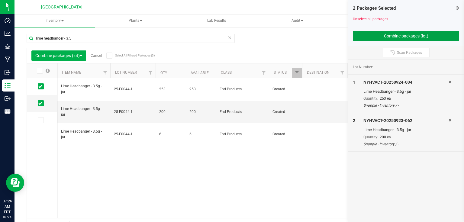
click at [369, 34] on button "Combine packages (lot)" at bounding box center [406, 36] width 106 height 10
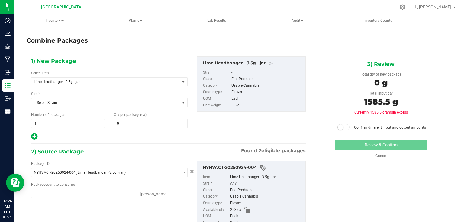
type input "253 ea"
type input "200 ea"
click at [157, 123] on span at bounding box center [151, 123] width 74 height 9
type input "453"
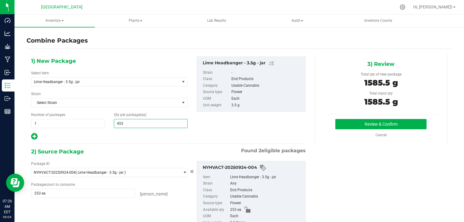
type input "453"
click at [353, 118] on div "3) Review Total qty of new package 1585.5 g Total input qty 1585.5 g Review & C…" at bounding box center [381, 98] width 133 height 90
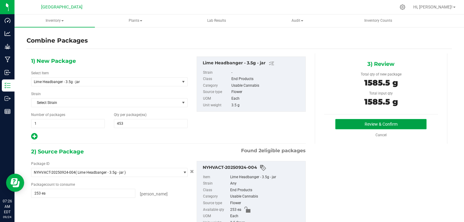
click at [351, 128] on button "Review & Confirm" at bounding box center [380, 124] width 91 height 10
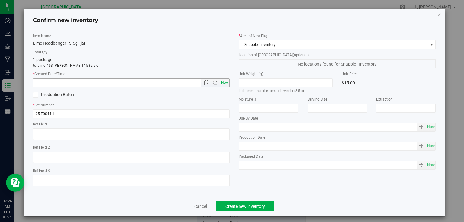
click at [224, 81] on span "Now" at bounding box center [225, 82] width 10 height 9
type input "[DATE] 7:26 AM"
click at [242, 206] on span "Create new inventory" at bounding box center [245, 206] width 40 height 5
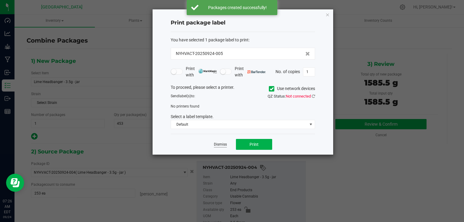
click at [224, 145] on link "Dismiss" at bounding box center [220, 144] width 13 height 5
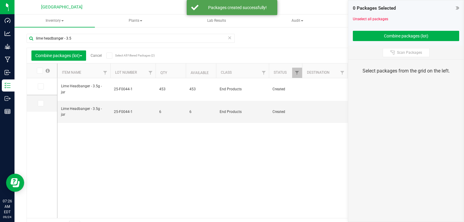
click at [456, 8] on icon at bounding box center [457, 8] width 3 height 6
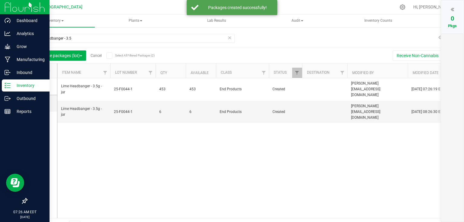
click at [11, 8] on img at bounding box center [25, 7] width 41 height 14
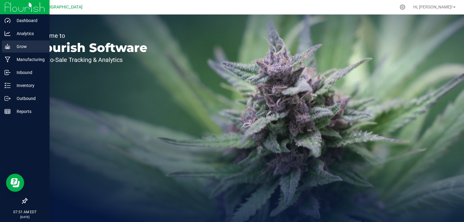
click at [6, 47] on icon at bounding box center [8, 47] width 6 height 6
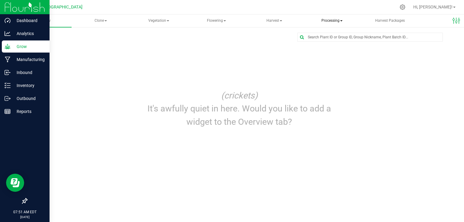
click at [332, 19] on span "Processing" at bounding box center [332, 21] width 57 height 12
click at [332, 43] on span "Processing harvests" at bounding box center [340, 43] width 56 height 5
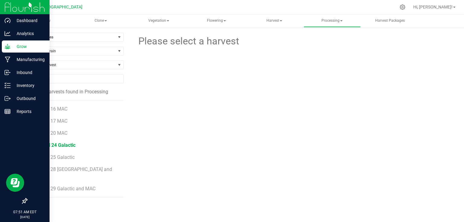
click at [66, 147] on span "25-Bed 24 Galactic" at bounding box center [54, 145] width 41 height 6
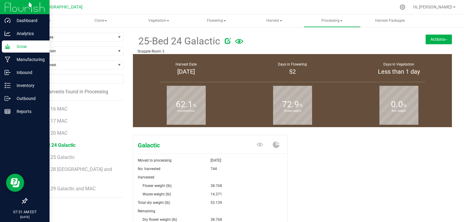
scroll to position [66, 0]
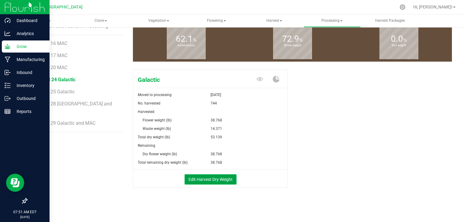
click at [224, 177] on button "Edit Harvest Dry Weight" at bounding box center [211, 179] width 52 height 10
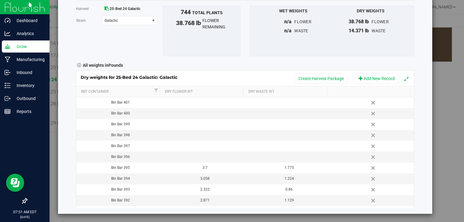
scroll to position [34, 0]
click at [207, 159] on td at bounding box center [203, 156] width 84 height 11
type input "3.400"
click at [414, 154] on div "Harvest log Done Harvest 25-Bed 24 Galactic [GEOGRAPHIC_DATA] Galactic Select s…" at bounding box center [245, 94] width 374 height 238
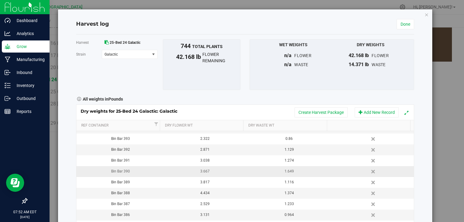
scroll to position [0, 0]
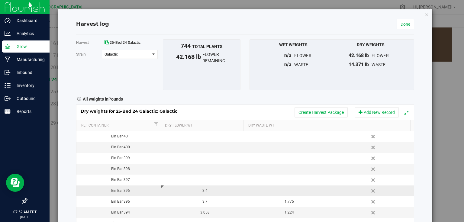
click at [292, 190] on td at bounding box center [287, 191] width 84 height 11
type input "1.263"
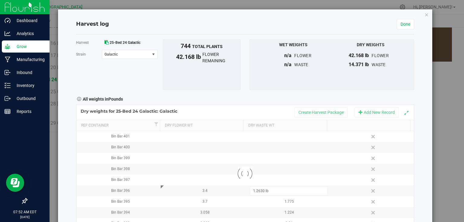
click at [412, 170] on div "Harvest log Done Harvest 25-Bed 24 Galactic [GEOGRAPHIC_DATA] Galactic Select s…" at bounding box center [245, 128] width 374 height 238
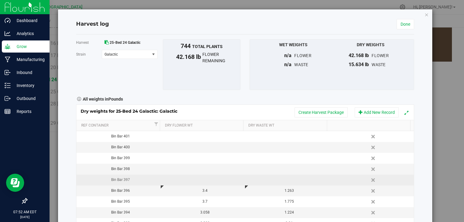
click at [204, 177] on td at bounding box center [203, 180] width 84 height 11
type input "2.463"
click at [288, 184] on div "Dry weights for 25-Bed 24 Galactic: Galactic Create Harvest Package Add New Rec…" at bounding box center [245, 174] width 338 height 138
click at [293, 181] on td at bounding box center [287, 180] width 84 height 11
type input "0.761"
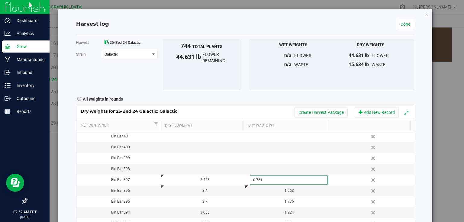
click at [421, 162] on div "Harvest log Done Harvest 25-Bed 24 Galactic [GEOGRAPHIC_DATA] Galactic Select s…" at bounding box center [245, 128] width 374 height 238
click at [193, 164] on td at bounding box center [203, 169] width 84 height 11
type input "4.492"
click at [279, 168] on div "Dry weights for 25-Bed 24 Galactic: Galactic Create Harvest Package Add New Rec…" at bounding box center [245, 174] width 338 height 138
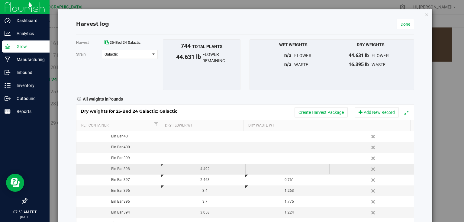
click at [288, 167] on td at bounding box center [287, 169] width 84 height 11
type input "1.682"
click at [423, 164] on div "Harvest log Done Harvest 25-Bed 24 Galactic [GEOGRAPHIC_DATA] Galactic Select s…" at bounding box center [245, 128] width 374 height 238
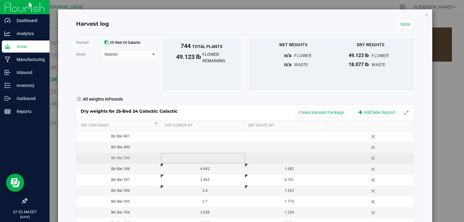
click at [205, 159] on td at bounding box center [203, 158] width 84 height 11
type input "3.594"
click at [277, 157] on div "Dry weights for 25-Bed 24 Galactic: Galactic Create Harvest Package Add New Rec…" at bounding box center [245, 174] width 338 height 138
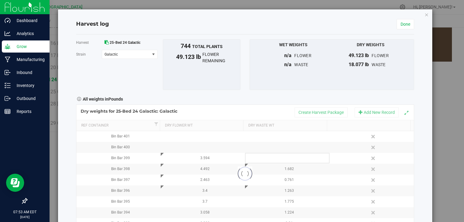
click at [290, 157] on td at bounding box center [287, 158] width 84 height 11
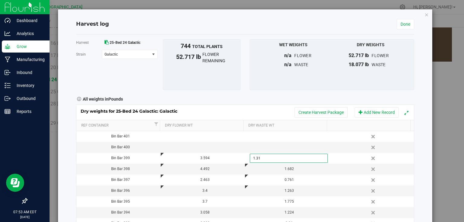
type input "1.314"
click at [418, 133] on div "Harvest log Done Harvest 25-Bed 24 Galactic [GEOGRAPHIC_DATA] Galactic Select s…" at bounding box center [245, 128] width 374 height 238
click at [201, 144] on td at bounding box center [203, 147] width 84 height 11
type input "3.371"
click at [277, 146] on div "Dry weights for 25-Bed 24 Galactic: Galactic Create Harvest Package Add New Rec…" at bounding box center [245, 174] width 338 height 138
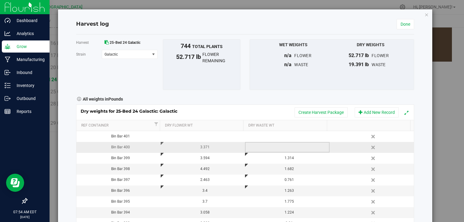
click at [285, 146] on td at bounding box center [287, 147] width 84 height 11
type input "1.288"
click at [412, 144] on div "Harvest log Done Harvest 25-Bed 24 Galactic [GEOGRAPHIC_DATA] Galactic Select s…" at bounding box center [245, 128] width 374 height 238
click at [403, 28] on link "Done" at bounding box center [406, 24] width 18 height 10
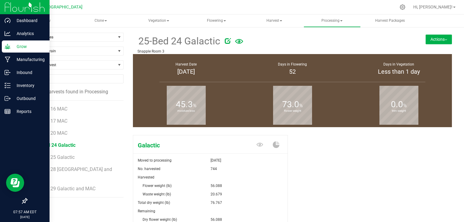
click at [13, 10] on img at bounding box center [25, 7] width 41 height 14
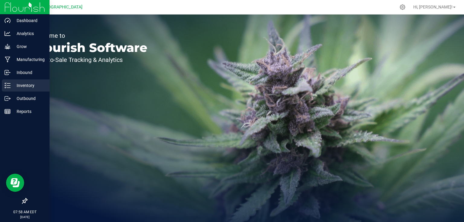
click at [12, 82] on p "Inventory" at bounding box center [29, 85] width 36 height 7
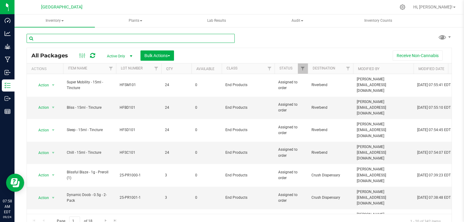
click at [110, 38] on input "text" at bounding box center [131, 38] width 208 height 9
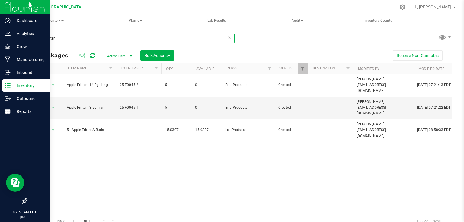
type input "apple fritter"
click at [10, 6] on img at bounding box center [25, 7] width 41 height 14
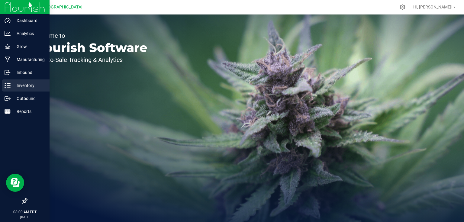
click at [18, 84] on p "Inventory" at bounding box center [29, 85] width 36 height 7
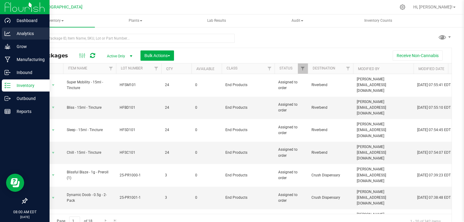
click at [14, 34] on p "Analytics" at bounding box center [29, 33] width 36 height 7
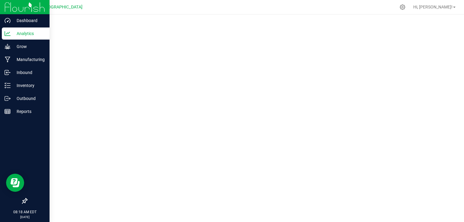
click at [19, 6] on img at bounding box center [25, 7] width 41 height 14
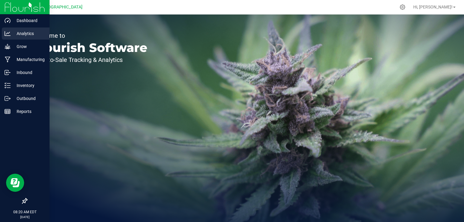
click at [28, 34] on p "Analytics" at bounding box center [29, 33] width 36 height 7
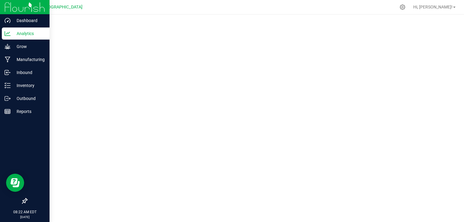
click at [8, 2] on img at bounding box center [25, 7] width 41 height 14
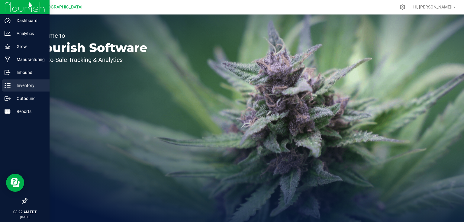
click at [28, 91] on div "Inventory" at bounding box center [26, 85] width 48 height 12
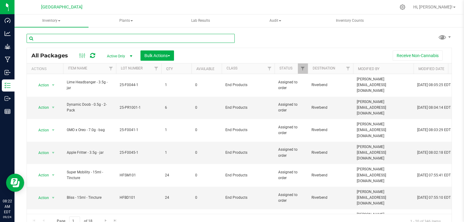
click at [118, 37] on input "text" at bounding box center [131, 38] width 208 height 9
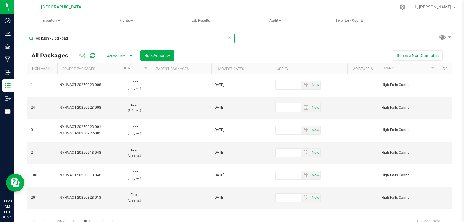
scroll to position [0, 648]
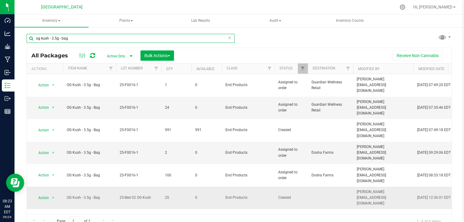
type input "og kush - 3.5g - bag"
click at [59, 187] on td "Action Action Edit attributes Global inventory Locate package Print package lab…" at bounding box center [45, 198] width 36 height 22
click at [51, 196] on span "select" at bounding box center [53, 198] width 5 height 5
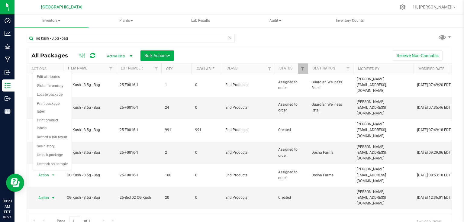
click at [69, 184] on div "Action Action Edit attributes Global inventory Locate package Print package lab…" at bounding box center [239, 144] width 425 height 140
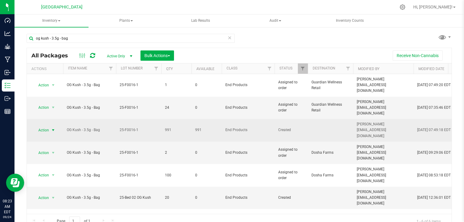
click at [53, 128] on span "select" at bounding box center [53, 130] width 5 height 5
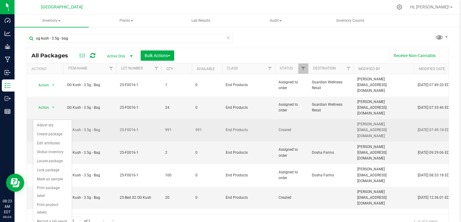
click at [53, 128] on span "select" at bounding box center [53, 130] width 5 height 5
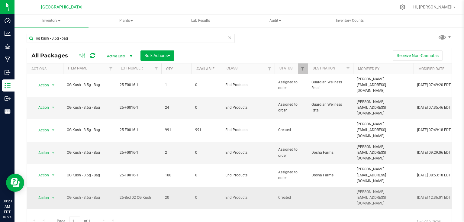
click at [150, 195] on span "25-Bed 02 OG Kush" at bounding box center [139, 198] width 38 height 6
click at [150, 193] on input "25-Bed 02 OG Kush" at bounding box center [137, 197] width 43 height 9
type input "25-F0016-1"
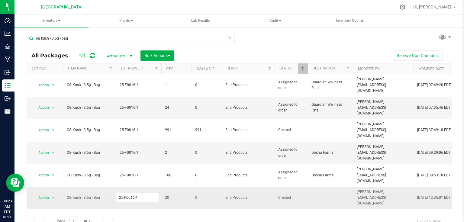
click at [168, 197] on div "All Packages Active Only Active Only Lab Samples Locked All Bulk Actions Add to…" at bounding box center [240, 138] width 426 height 181
click at [91, 56] on icon at bounding box center [92, 56] width 5 height 6
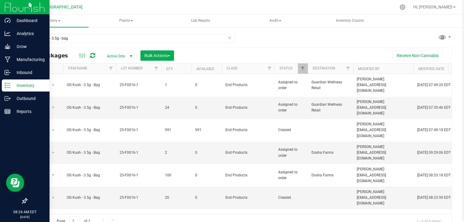
click at [8, 5] on img at bounding box center [25, 7] width 41 height 14
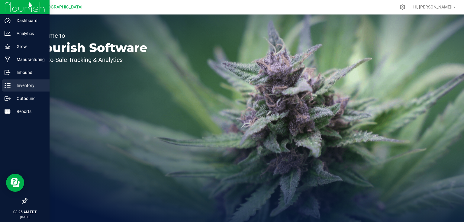
click at [8, 87] on icon at bounding box center [8, 86] width 6 height 6
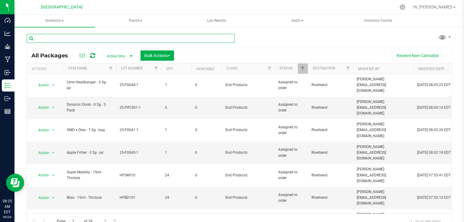
click at [68, 41] on input "text" at bounding box center [131, 38] width 208 height 9
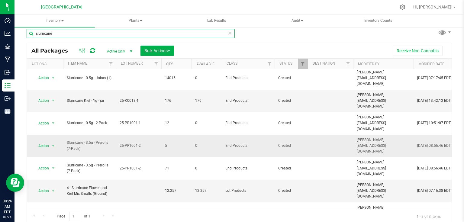
scroll to position [6, 0]
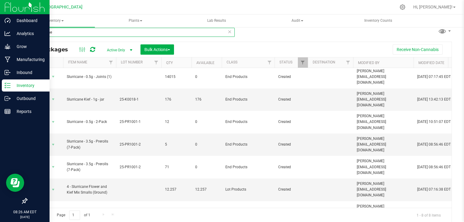
type input "slurricane"
click at [11, 9] on img at bounding box center [25, 7] width 41 height 14
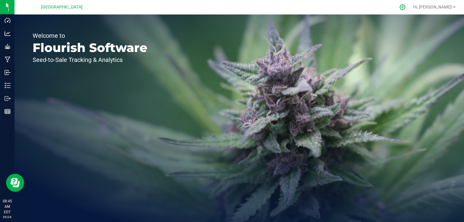
click at [406, 7] on icon at bounding box center [403, 7] width 6 height 6
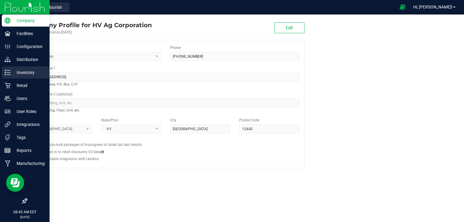
click at [22, 70] on p "Inventory" at bounding box center [29, 72] width 36 height 7
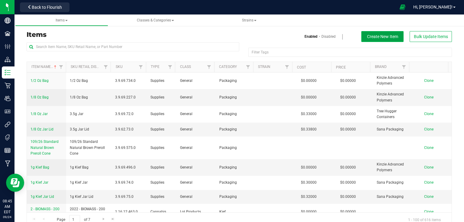
click at [388, 37] on span "Create New Item" at bounding box center [382, 36] width 31 height 5
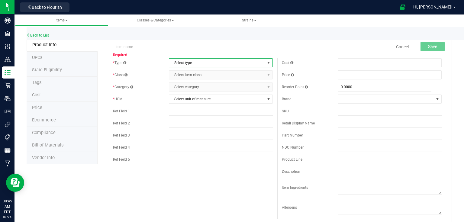
click at [238, 59] on span "Select type" at bounding box center [217, 63] width 96 height 8
click at [241, 55] on span "Required" at bounding box center [193, 54] width 160 height 7
click at [266, 63] on span "select" at bounding box center [268, 62] width 5 height 5
click at [206, 73] on li "Cannabis" at bounding box center [219, 73] width 102 height 9
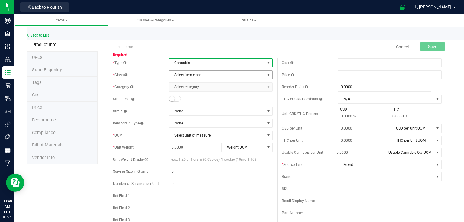
click at [224, 74] on span "Select item class" at bounding box center [217, 75] width 96 height 8
click at [236, 64] on span "Cannabis" at bounding box center [217, 63] width 96 height 8
click at [196, 83] on li "Non-Inventory" at bounding box center [219, 82] width 102 height 9
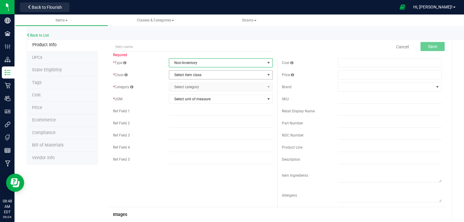
click at [213, 75] on span "Select item class" at bounding box center [217, 75] width 96 height 8
click at [202, 90] on span "Select category Select category" at bounding box center [221, 87] width 104 height 9
click at [219, 77] on span "Select item class" at bounding box center [217, 75] width 96 height 8
click at [211, 83] on li "Non-Inventory Class" at bounding box center [219, 85] width 102 height 9
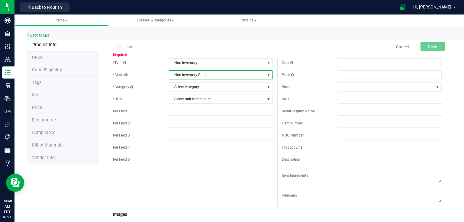
click at [222, 75] on span "Non-Inventory Class" at bounding box center [217, 75] width 96 height 8
click at [220, 83] on li "Non-Inventory Class" at bounding box center [219, 85] width 102 height 9
click at [249, 63] on span "Non-Inventory" at bounding box center [217, 63] width 96 height 8
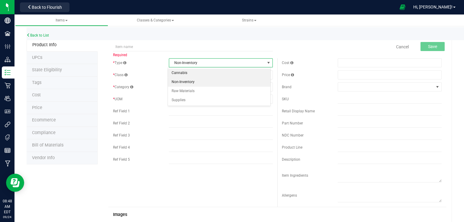
click at [202, 74] on li "Cannabis" at bounding box center [219, 73] width 102 height 9
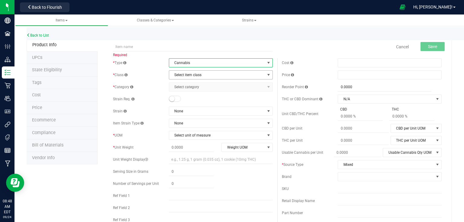
click at [209, 73] on span "Select item class" at bounding box center [217, 75] width 96 height 8
click at [226, 63] on span "Cannabis" at bounding box center [217, 63] width 96 height 8
click at [192, 92] on li "Raw Materials" at bounding box center [219, 91] width 102 height 9
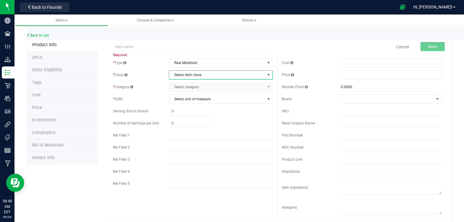
click at [208, 79] on span "Select item class" at bounding box center [217, 75] width 96 height 8
click at [196, 84] on li "General" at bounding box center [219, 85] width 102 height 9
click at [196, 88] on span "Select category" at bounding box center [217, 87] width 96 height 8
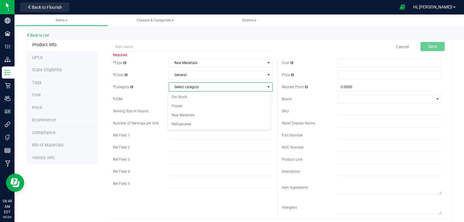
click at [196, 88] on span "Select category" at bounding box center [217, 87] width 96 height 8
click at [209, 63] on span "Raw Materials" at bounding box center [217, 63] width 96 height 8
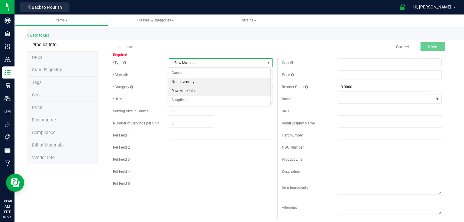
click at [203, 84] on li "Non-Inventory" at bounding box center [219, 82] width 102 height 9
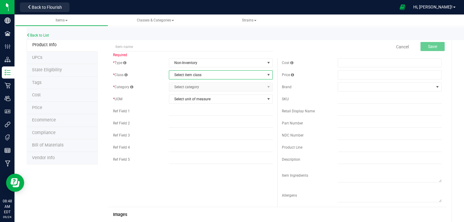
click at [210, 76] on span "Select item class" at bounding box center [217, 75] width 96 height 8
click at [204, 87] on li "Non-Inventory Class" at bounding box center [219, 85] width 102 height 9
click at [210, 87] on span "Select category" at bounding box center [217, 87] width 96 height 8
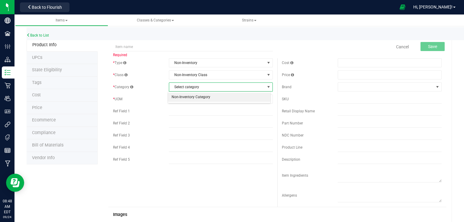
click at [206, 99] on li "Non-Inventory Category" at bounding box center [219, 97] width 102 height 9
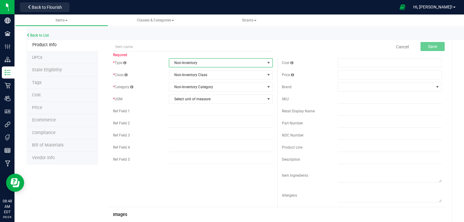
click at [231, 64] on span "Non-Inventory" at bounding box center [217, 63] width 96 height 8
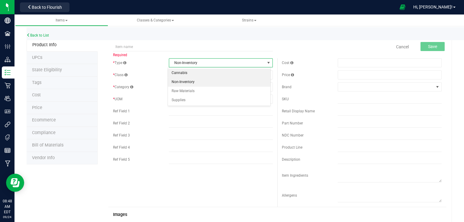
click at [207, 75] on li "Cannabis" at bounding box center [219, 73] width 102 height 9
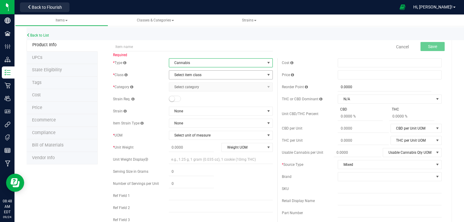
click at [201, 73] on span "Select item class" at bounding box center [217, 75] width 96 height 8
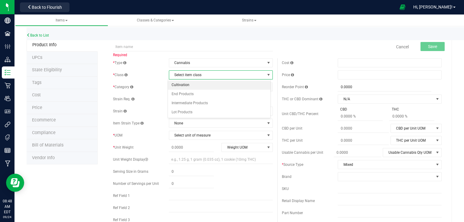
click at [192, 86] on li "Cultivation" at bounding box center [219, 85] width 102 height 9
click at [194, 87] on span "Select category" at bounding box center [217, 87] width 96 height 8
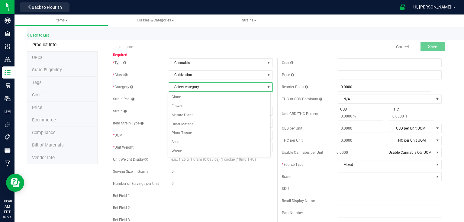
click at [194, 87] on span "Select category" at bounding box center [217, 87] width 96 height 8
click at [197, 86] on span "Select category" at bounding box center [217, 87] width 96 height 8
click at [163, 76] on div "* Class" at bounding box center [141, 74] width 56 height 5
click at [177, 63] on span "Cannabis" at bounding box center [217, 63] width 96 height 8
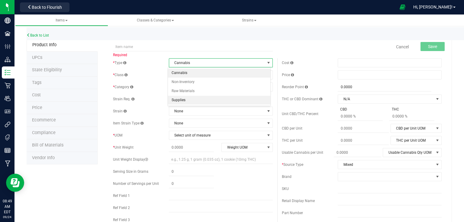
click at [180, 97] on li "Supplies" at bounding box center [219, 100] width 102 height 9
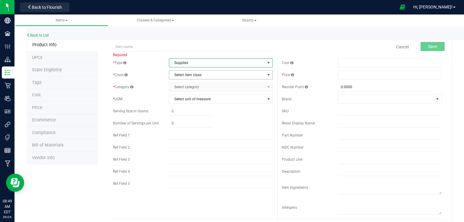
click at [197, 78] on span "Select item class" at bounding box center [217, 75] width 96 height 8
click at [197, 83] on li "General" at bounding box center [219, 85] width 102 height 9
click at [196, 88] on span "Select category" at bounding box center [217, 87] width 96 height 8
click at [213, 66] on span "Supplies" at bounding box center [217, 63] width 96 height 8
click at [197, 81] on li "Non-Inventory" at bounding box center [219, 82] width 102 height 9
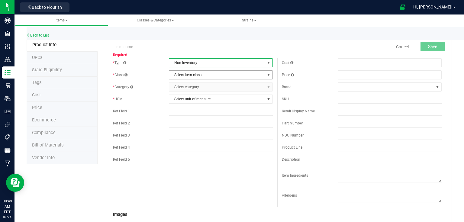
click at [204, 76] on span "Select item class" at bounding box center [217, 75] width 96 height 8
click at [193, 86] on li "Non-Inventory Class" at bounding box center [219, 85] width 102 height 9
click at [193, 86] on span "Select category" at bounding box center [217, 87] width 96 height 8
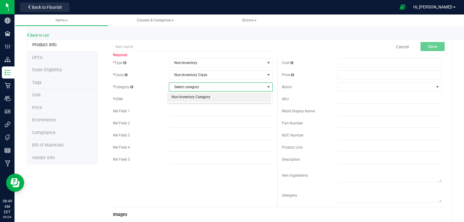
click at [185, 98] on li "Non-Inventory Category" at bounding box center [219, 97] width 102 height 9
click at [213, 64] on span "Non-Inventory" at bounding box center [217, 63] width 96 height 8
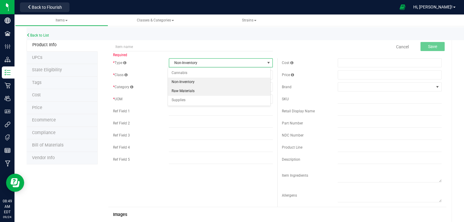
click at [192, 91] on li "Raw Materials" at bounding box center [219, 91] width 102 height 9
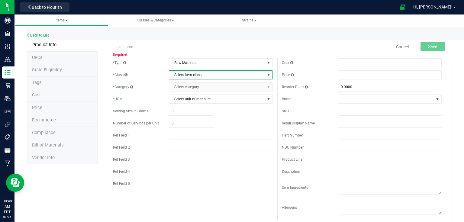
click at [200, 79] on span "Select item class" at bounding box center [221, 74] width 104 height 9
click at [196, 88] on li "General" at bounding box center [219, 85] width 102 height 9
click at [202, 85] on span "Select category" at bounding box center [217, 87] width 96 height 8
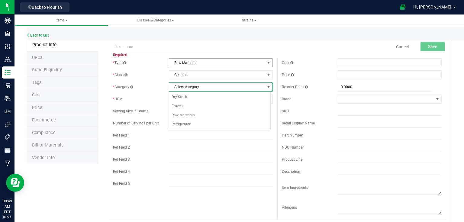
click at [185, 63] on span "Raw Materials" at bounding box center [217, 63] width 96 height 8
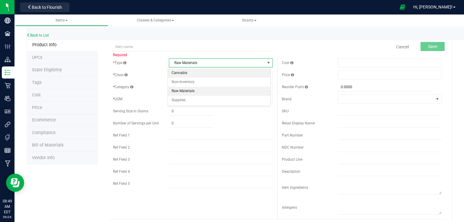
click at [184, 70] on li "Cannabis" at bounding box center [219, 73] width 102 height 9
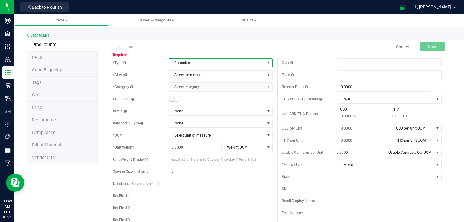
click at [192, 66] on span "Cannabis" at bounding box center [217, 63] width 96 height 8
click at [191, 80] on li "Non-Inventory" at bounding box center [219, 82] width 102 height 9
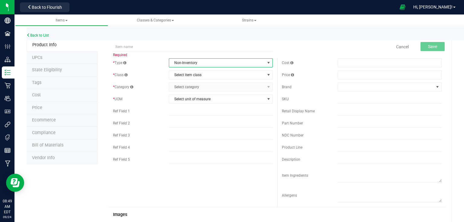
click at [198, 64] on span "Non-Inventory" at bounding box center [217, 63] width 96 height 8
click at [202, 92] on li "Raw Materials" at bounding box center [219, 91] width 102 height 9
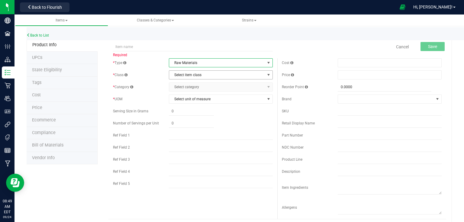
click at [215, 75] on span "Select item class" at bounding box center [217, 75] width 96 height 8
click at [231, 63] on span "Raw Materials" at bounding box center [217, 63] width 96 height 8
click at [196, 96] on li "Supplies" at bounding box center [219, 100] width 102 height 9
click at [226, 70] on span "Select item class" at bounding box center [221, 74] width 104 height 9
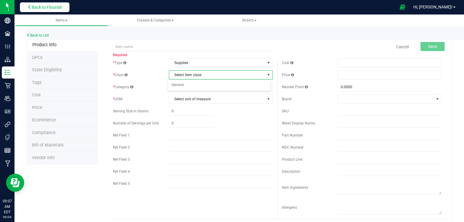
click at [52, 7] on span "Back to Flourish" at bounding box center [47, 7] width 30 height 5
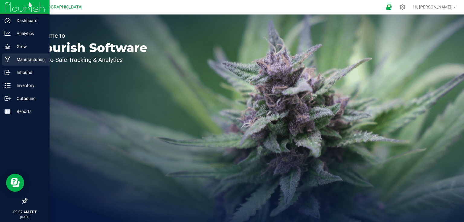
click at [6, 59] on icon at bounding box center [8, 60] width 6 height 6
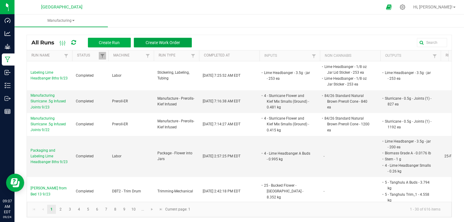
click at [156, 42] on span "Create Work Order" at bounding box center [163, 42] width 34 height 5
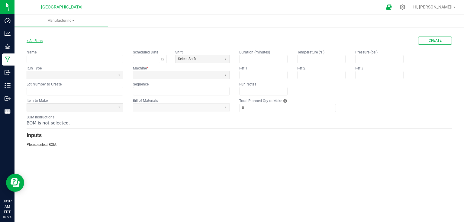
click at [41, 40] on link "< All Runs" at bounding box center [35, 41] width 16 height 4
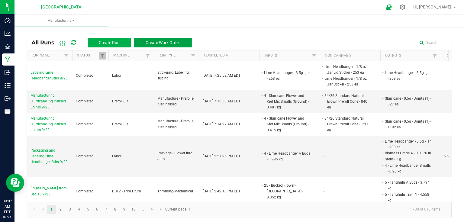
click at [164, 43] on span "Create Work Order" at bounding box center [163, 42] width 34 height 5
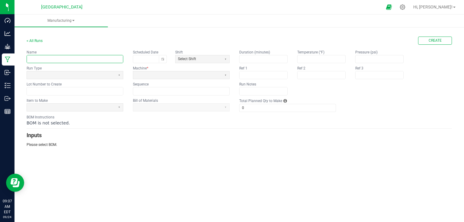
click at [102, 57] on input "text" at bounding box center [75, 59] width 96 height 8
click at [102, 74] on span at bounding box center [71, 75] width 84 height 5
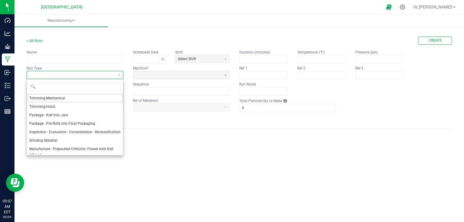
click at [102, 74] on span at bounding box center [71, 75] width 84 height 5
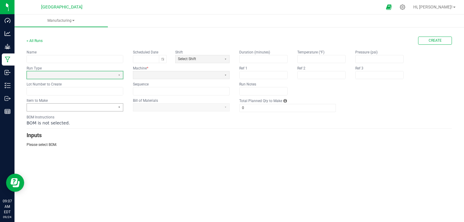
click at [120, 107] on button "Select" at bounding box center [119, 108] width 8 height 8
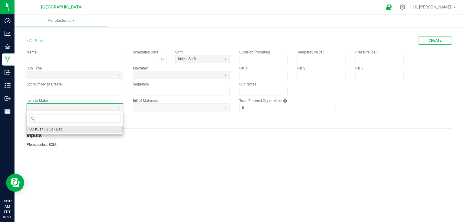
click at [53, 129] on span "OG Kush - 3.5g - Bag" at bounding box center [45, 129] width 33 height 5
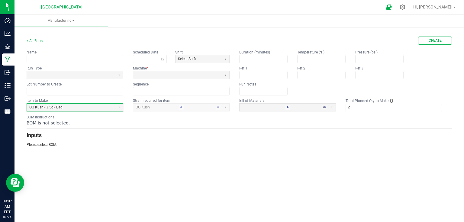
type input "1"
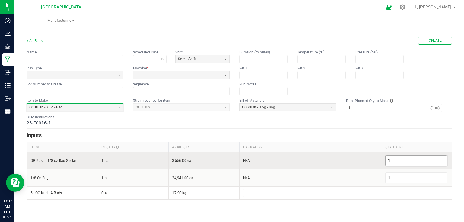
click at [425, 156] on input "1" at bounding box center [417, 161] width 62 height 10
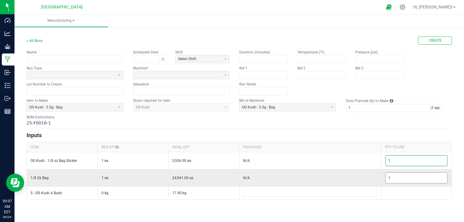
click at [424, 174] on input "1" at bounding box center [417, 178] width 62 height 10
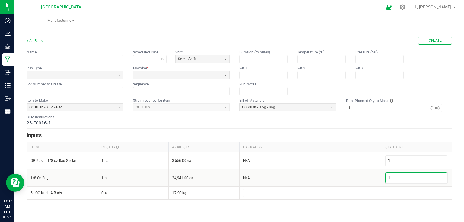
click at [352, 135] on h3 "Inputs" at bounding box center [240, 135] width 426 height 8
click at [36, 42] on link "< All Runs" at bounding box center [35, 41] width 16 height 4
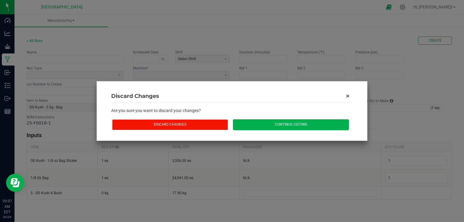
click at [226, 127] on button "Discard Changes" at bounding box center [170, 124] width 116 height 11
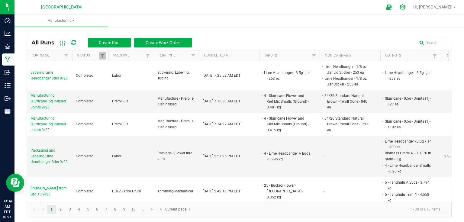
click at [410, 10] on div at bounding box center [402, 7] width 15 height 13
click at [406, 7] on icon at bounding box center [403, 7] width 6 height 6
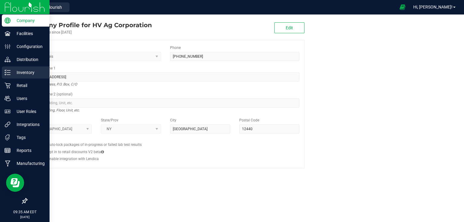
click at [14, 71] on p "Inventory" at bounding box center [29, 72] width 36 height 7
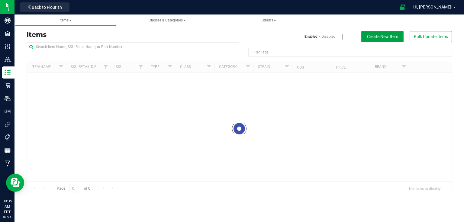
click at [397, 38] on button "Create New Item" at bounding box center [382, 36] width 42 height 11
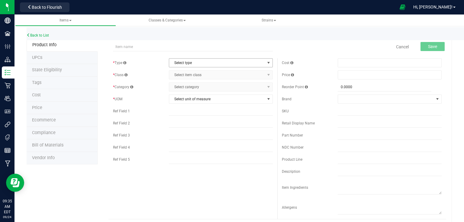
click at [196, 59] on span "Select type" at bounding box center [217, 63] width 96 height 8
click at [218, 124] on input "text" at bounding box center [221, 123] width 104 height 9
click at [231, 62] on span "Select type" at bounding box center [217, 63] width 96 height 8
click at [206, 69] on li "Cannabis" at bounding box center [219, 73] width 102 height 9
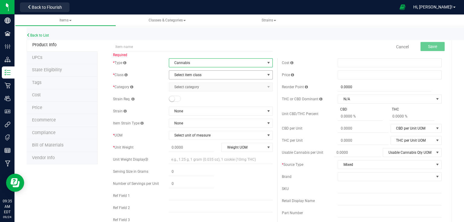
click at [201, 76] on span "Select item class" at bounding box center [217, 75] width 96 height 8
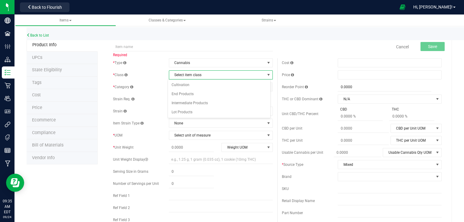
click at [158, 69] on div "* Type Cannabis Select type Cannabis Non-Inventory Raw Materials Supplies * Cla…" at bounding box center [193, 154] width 169 height 193
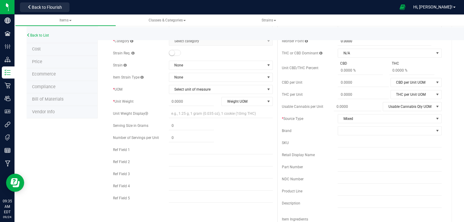
scroll to position [48, 0]
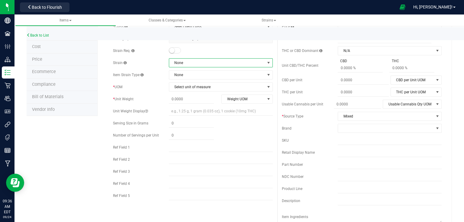
click at [236, 65] on span "None" at bounding box center [217, 63] width 96 height 8
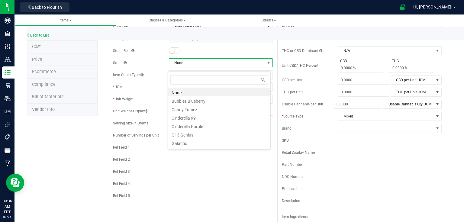
scroll to position [0, 0]
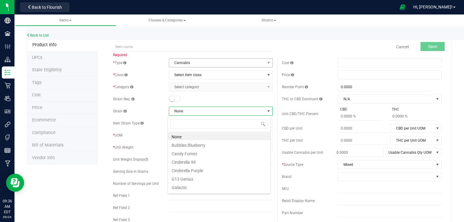
click at [211, 60] on span "Cannabis" at bounding box center [217, 63] width 96 height 8
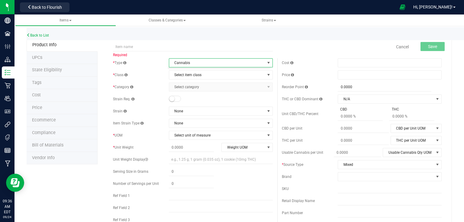
click at [145, 79] on div "* Class Select item class Select item class Cultivation End Products Intermedia…" at bounding box center [193, 74] width 160 height 9
click at [179, 73] on span "Select item class" at bounding box center [217, 75] width 96 height 8
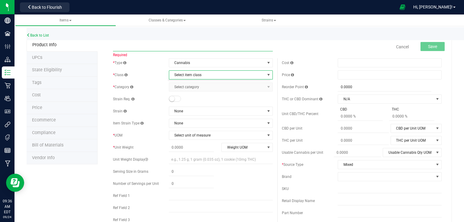
click at [245, 46] on input "text" at bounding box center [193, 46] width 160 height 9
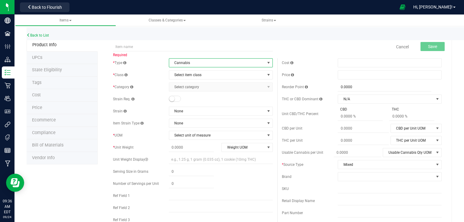
click at [224, 63] on span "Cannabis" at bounding box center [217, 63] width 96 height 8
click at [190, 79] on li "Non-Inventory" at bounding box center [219, 82] width 102 height 9
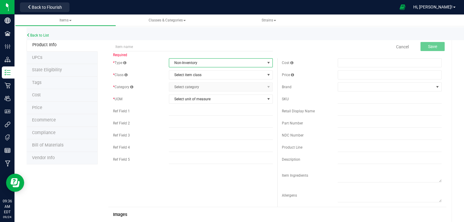
click at [200, 66] on span "Non-Inventory" at bounding box center [217, 63] width 96 height 8
click at [192, 93] on li "Raw Materials" at bounding box center [219, 91] width 102 height 9
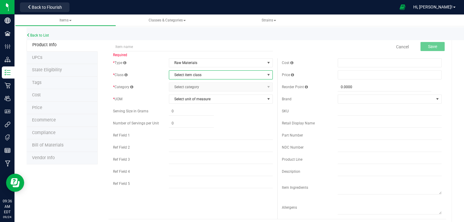
click at [198, 73] on span "Select item class" at bounding box center [217, 75] width 96 height 8
click at [193, 82] on li "General" at bounding box center [219, 85] width 102 height 9
click at [189, 92] on div "* Type Raw Materials Select type Cannabis Non-Inventory Raw Materials Supplies …" at bounding box center [193, 124] width 169 height 133
click at [190, 91] on span "Select category" at bounding box center [217, 87] width 96 height 8
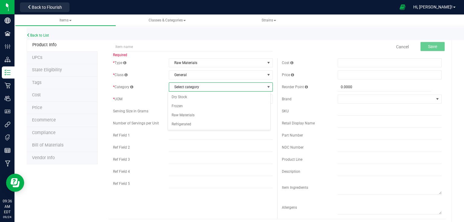
click at [215, 85] on span "Select category" at bounding box center [217, 87] width 96 height 8
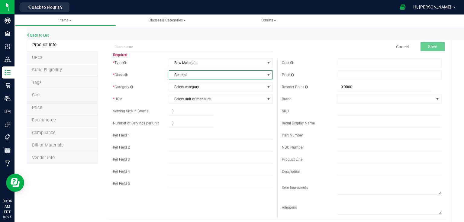
click at [220, 76] on span "General" at bounding box center [217, 75] width 96 height 8
click at [227, 66] on span "Raw Materials" at bounding box center [217, 63] width 96 height 8
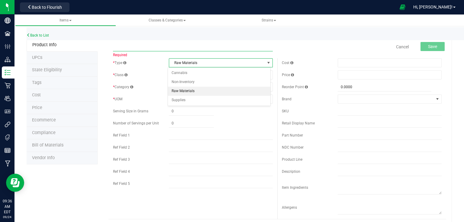
click at [234, 48] on input "text" at bounding box center [193, 46] width 160 height 9
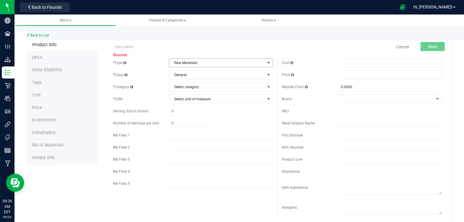
drag, startPoint x: 229, startPoint y: 56, endPoint x: 228, endPoint y: 63, distance: 7.6
click at [229, 56] on span "Required" at bounding box center [193, 54] width 160 height 7
click at [228, 63] on span "Raw Materials" at bounding box center [217, 63] width 96 height 8
click at [220, 62] on span "Raw Materials" at bounding box center [217, 63] width 96 height 8
click at [207, 75] on span "General" at bounding box center [217, 75] width 96 height 8
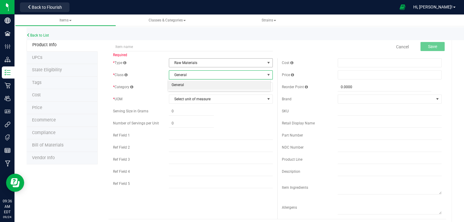
click at [226, 59] on span "Raw Materials" at bounding box center [217, 63] width 96 height 8
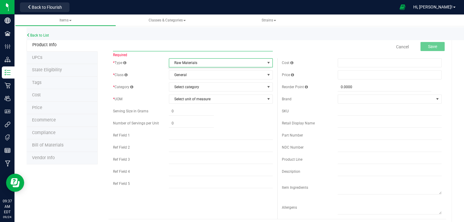
click at [171, 44] on input "text" at bounding box center [193, 46] width 160 height 9
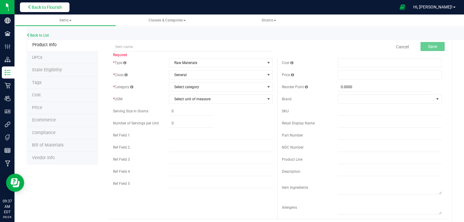
click at [63, 7] on button "Back to Flourish" at bounding box center [45, 7] width 50 height 10
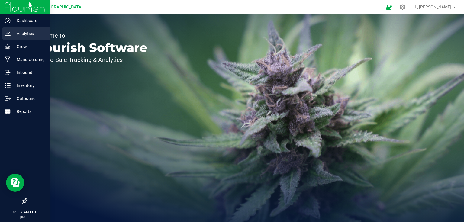
click at [29, 37] on div "Analytics" at bounding box center [26, 34] width 48 height 12
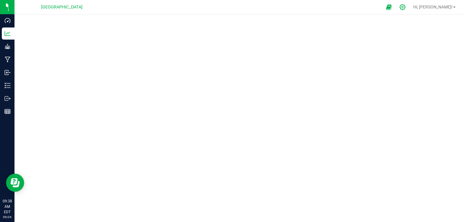
click at [407, 8] on div at bounding box center [403, 7] width 8 height 6
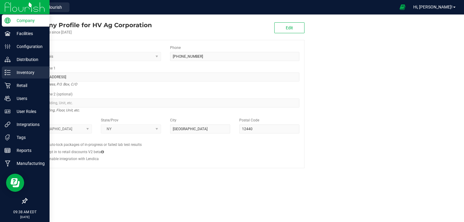
click at [12, 75] on p "Inventory" at bounding box center [29, 72] width 36 height 7
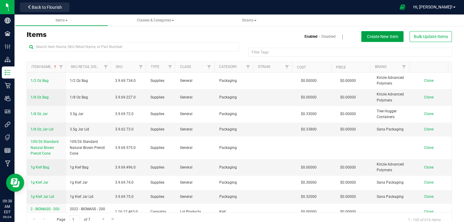
click at [394, 36] on button "Create New Item" at bounding box center [382, 36] width 42 height 11
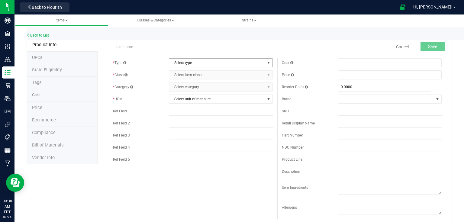
click at [209, 66] on span "Select type" at bounding box center [217, 63] width 96 height 8
click at [190, 99] on li "Supplies" at bounding box center [219, 100] width 102 height 9
click at [196, 74] on span "Select item class" at bounding box center [217, 75] width 96 height 8
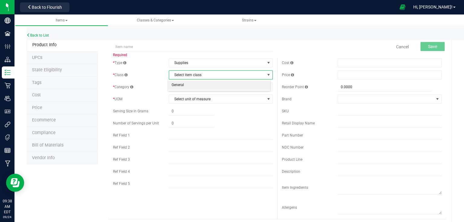
click at [190, 86] on li "General" at bounding box center [219, 85] width 102 height 9
click at [190, 86] on span "Select category" at bounding box center [217, 87] width 96 height 8
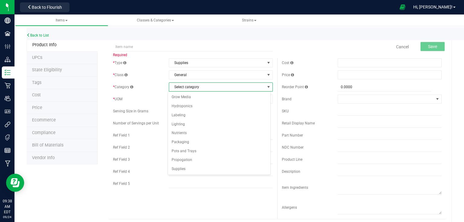
click at [161, 70] on div "* Type Supplies Select type Cannabis Non-Inventory Raw Materials Supplies * Cla…" at bounding box center [193, 124] width 169 height 133
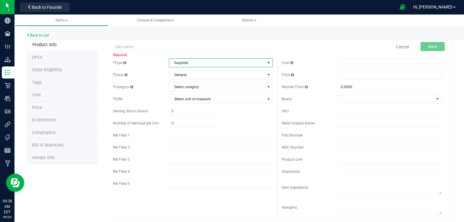
click at [193, 63] on span "Supplies" at bounding box center [217, 63] width 96 height 8
click at [218, 87] on span "Select category" at bounding box center [217, 87] width 96 height 8
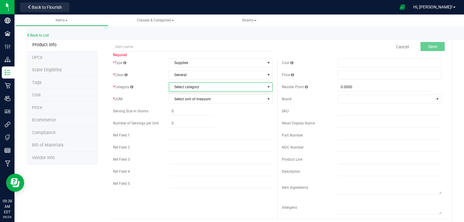
drag, startPoint x: 197, startPoint y: 167, endPoint x: 163, endPoint y: 140, distance: 43.7
click at [163, 140] on div "* Type Supplies Select type Cannabis Non-Inventory Raw Materials Supplies * Cla…" at bounding box center [193, 124] width 169 height 133
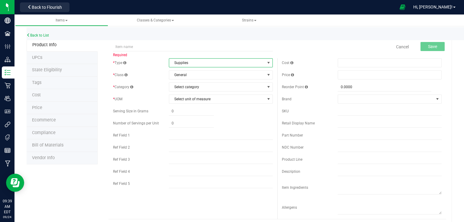
click at [209, 60] on span "Supplies" at bounding box center [217, 63] width 96 height 8
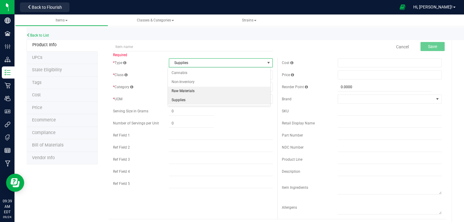
click at [187, 89] on li "Raw Materials" at bounding box center [219, 91] width 102 height 9
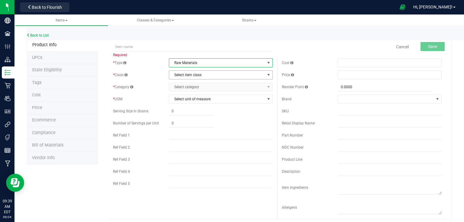
click at [196, 75] on span "Select item class" at bounding box center [217, 75] width 96 height 8
click at [190, 85] on li "General" at bounding box center [219, 85] width 102 height 9
click at [190, 88] on span "Select category" at bounding box center [217, 87] width 96 height 8
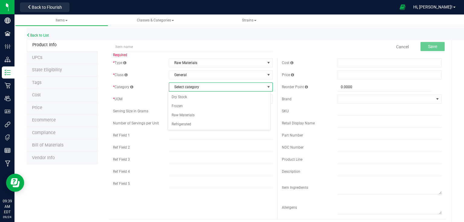
click at [167, 76] on div "* Class" at bounding box center [141, 74] width 56 height 5
click at [175, 64] on span "Raw Materials" at bounding box center [217, 63] width 96 height 8
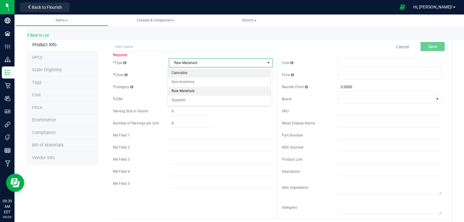
click at [178, 74] on li "Cannabis" at bounding box center [219, 73] width 102 height 9
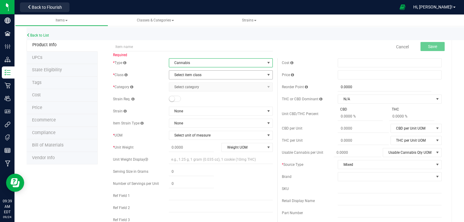
click at [186, 76] on span "Select item class" at bounding box center [217, 75] width 96 height 8
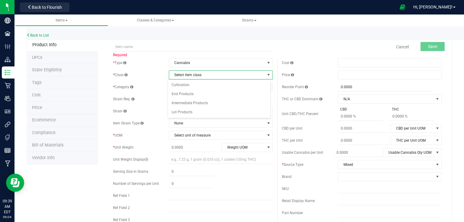
click at [164, 87] on div "* Category" at bounding box center [141, 86] width 56 height 5
click at [197, 74] on span "Select item class" at bounding box center [217, 75] width 96 height 8
click at [159, 80] on div "* Type Cannabis Select type Cannabis Non-Inventory Raw Materials Supplies * Cla…" at bounding box center [193, 154] width 169 height 193
click at [196, 72] on span "Select item class" at bounding box center [217, 75] width 96 height 8
click at [184, 109] on li "Lot Products" at bounding box center [219, 112] width 102 height 9
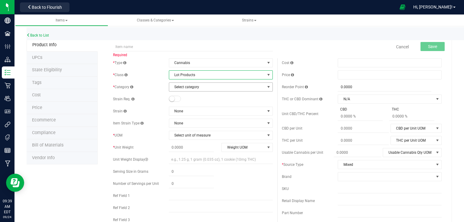
click at [193, 88] on span "Select category" at bounding box center [217, 87] width 96 height 8
click at [198, 75] on span "Lot Products" at bounding box center [217, 75] width 96 height 8
click at [191, 85] on li "Cultivation" at bounding box center [219, 85] width 102 height 9
click at [191, 85] on span "Select category" at bounding box center [217, 87] width 96 height 8
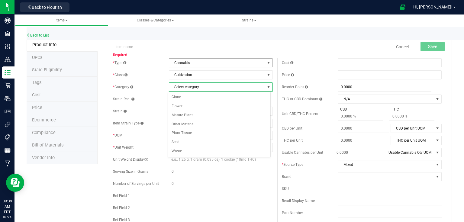
click at [224, 65] on span "Cannabis" at bounding box center [217, 63] width 96 height 8
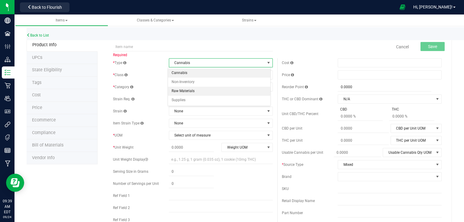
click at [193, 90] on li "Raw Materials" at bounding box center [219, 91] width 102 height 9
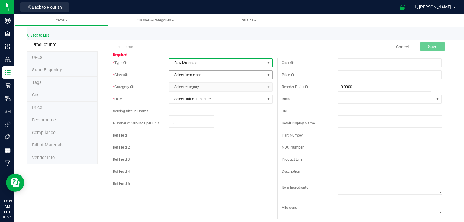
click at [203, 78] on span "Select item class" at bounding box center [217, 75] width 96 height 8
click at [195, 88] on li "General" at bounding box center [219, 85] width 102 height 9
click at [195, 88] on span "Select category" at bounding box center [217, 87] width 96 height 8
click at [200, 62] on span "Raw Materials" at bounding box center [217, 63] width 96 height 8
click at [189, 100] on li "Supplies" at bounding box center [219, 100] width 102 height 9
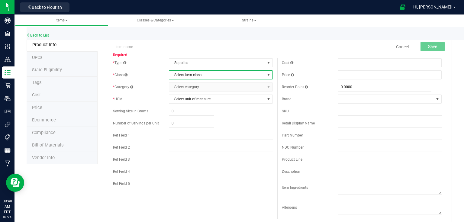
click at [196, 76] on span "Select item class" at bounding box center [217, 75] width 96 height 8
click at [197, 75] on span "Select item class" at bounding box center [217, 75] width 96 height 8
click at [203, 62] on span "Supplies" at bounding box center [217, 63] width 96 height 8
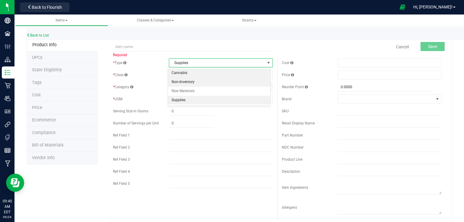
click at [194, 71] on li "Cannabis" at bounding box center [219, 73] width 102 height 9
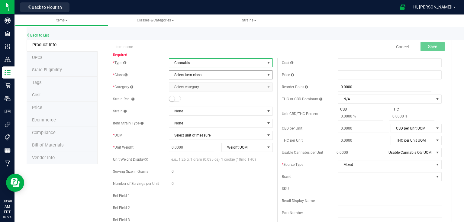
click at [192, 79] on span "Select item class" at bounding box center [217, 75] width 96 height 8
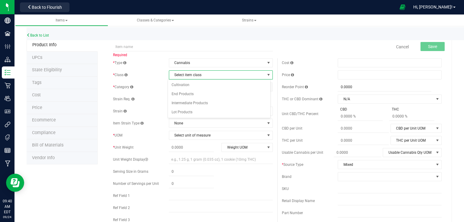
click at [194, 76] on span "Select item class" at bounding box center [217, 75] width 96 height 8
click at [194, 85] on li "Cultivation" at bounding box center [219, 85] width 102 height 9
click at [192, 88] on span "Select category" at bounding box center [217, 87] width 96 height 8
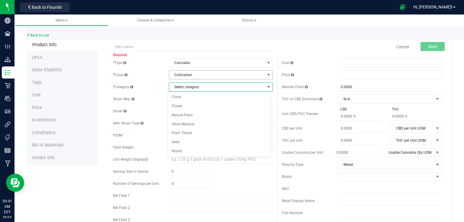
click at [205, 73] on span "Cultivation" at bounding box center [217, 75] width 96 height 8
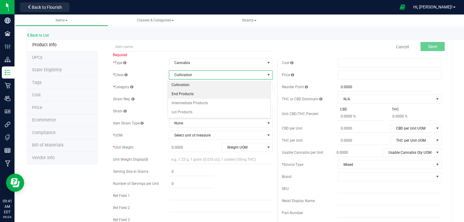
click at [195, 94] on li "End Products" at bounding box center [219, 94] width 102 height 9
click at [196, 87] on span "Select category" at bounding box center [217, 87] width 96 height 8
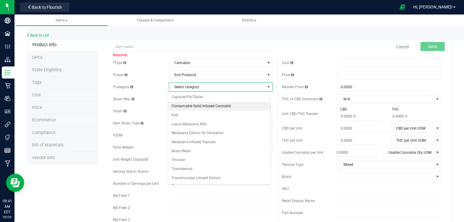
scroll to position [7, 0]
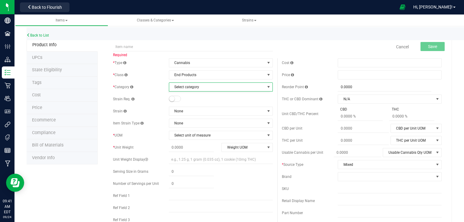
click at [149, 91] on div "* Category Select category Select category Capsule/Pill/Tablet Consumable Solid…" at bounding box center [193, 87] width 160 height 9
click at [175, 88] on span "Select category" at bounding box center [217, 87] width 96 height 8
click at [155, 97] on div "Strain Req." at bounding box center [141, 98] width 56 height 5
click at [181, 74] on span "End Products" at bounding box center [217, 75] width 96 height 8
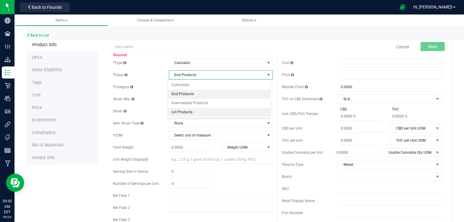
click at [181, 115] on li "Lot Products" at bounding box center [219, 112] width 102 height 9
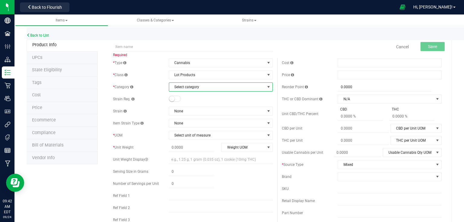
click at [192, 87] on span "Select category" at bounding box center [217, 87] width 96 height 8
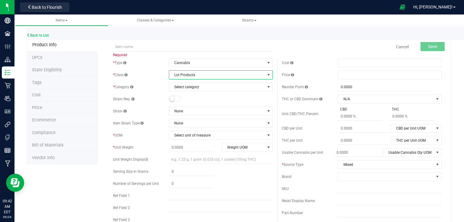
click at [198, 78] on span "Lot Products" at bounding box center [217, 75] width 96 height 8
click at [192, 96] on li "End Products" at bounding box center [219, 94] width 102 height 9
click at [194, 90] on span "Select category" at bounding box center [217, 87] width 96 height 8
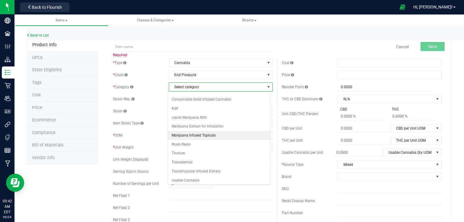
scroll to position [0, 0]
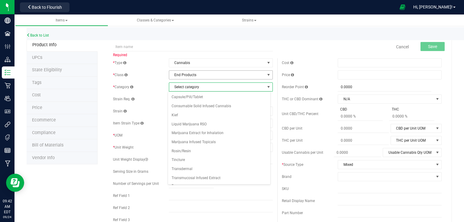
click at [202, 74] on span "End Products" at bounding box center [217, 75] width 96 height 8
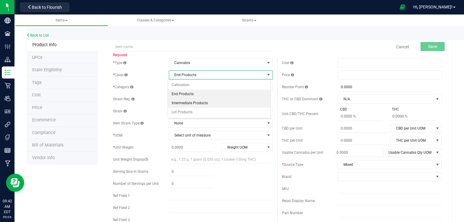
click at [198, 103] on li "Intermediate Products" at bounding box center [219, 103] width 102 height 9
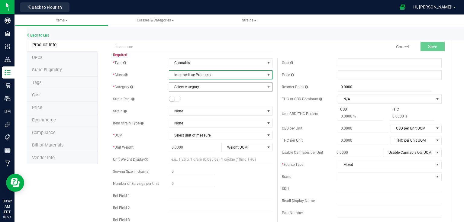
click at [209, 87] on span "Select category" at bounding box center [217, 87] width 96 height 8
click at [213, 77] on span "Intermediate Products" at bounding box center [217, 75] width 96 height 8
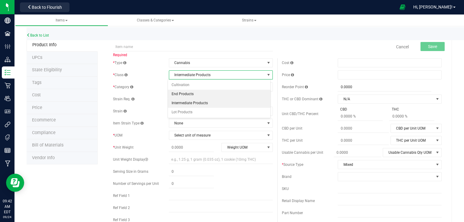
click at [199, 92] on li "End Products" at bounding box center [219, 94] width 102 height 9
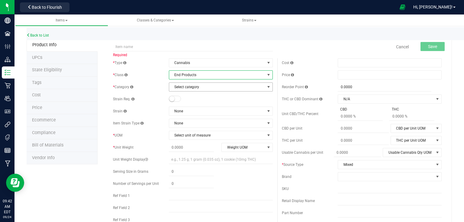
click at [206, 83] on span "Select category" at bounding box center [217, 87] width 96 height 8
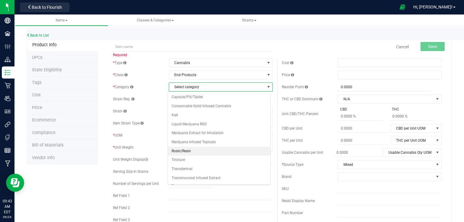
scroll to position [7, 0]
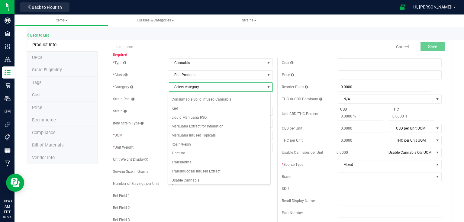
click at [37, 35] on link "Back to List" at bounding box center [38, 35] width 22 height 4
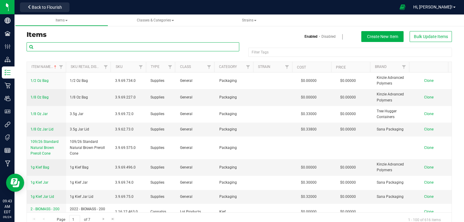
click at [161, 49] on input "text" at bounding box center [133, 46] width 213 height 9
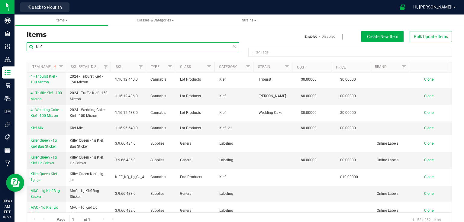
scroll to position [725, 0]
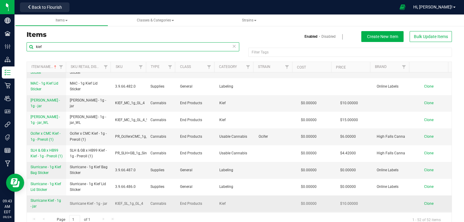
type input "kief"
click at [47, 199] on span "Slurricane Kief - 1g - jar" at bounding box center [46, 204] width 31 height 10
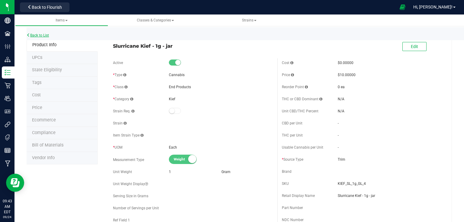
click at [49, 35] on link "Back to List" at bounding box center [38, 35] width 22 height 4
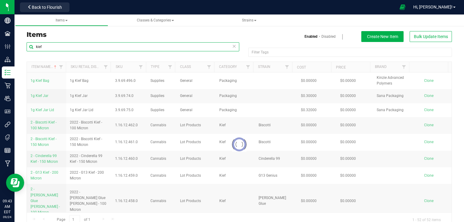
click at [102, 44] on input "kief" at bounding box center [133, 46] width 213 height 9
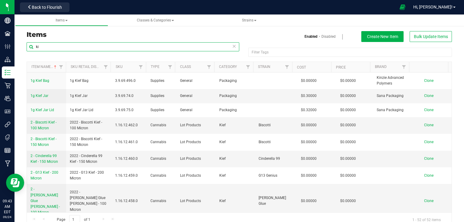
type input "k"
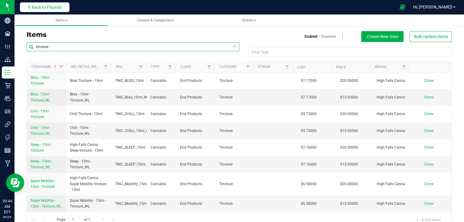
type input "tincture"
click at [57, 10] on button "Back to Flourish" at bounding box center [45, 7] width 50 height 10
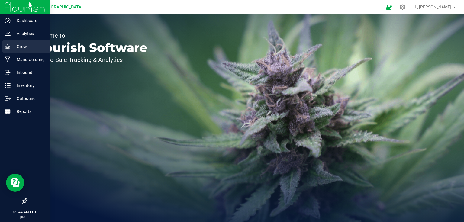
click at [9, 51] on div "Grow" at bounding box center [26, 47] width 48 height 12
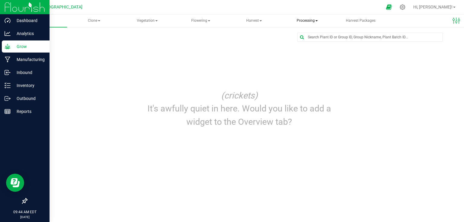
click at [301, 21] on span "Processing" at bounding box center [307, 21] width 52 height 12
click at [309, 44] on span "Processing harvests" at bounding box center [317, 43] width 56 height 5
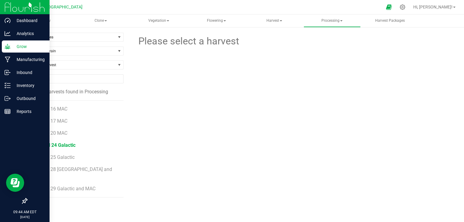
click at [54, 146] on span "25-Bed 24 Galactic" at bounding box center [54, 145] width 41 height 6
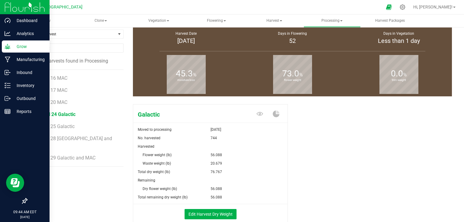
scroll to position [66, 0]
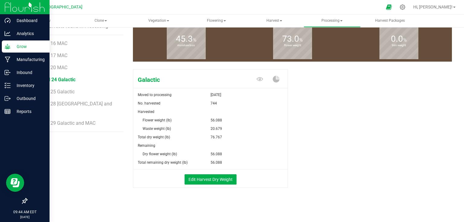
click at [220, 185] on div "Edit Harvest Dry Weight" at bounding box center [211, 179] width 164 height 18
click at [221, 183] on button "Edit Harvest Dry Weight" at bounding box center [211, 179] width 52 height 10
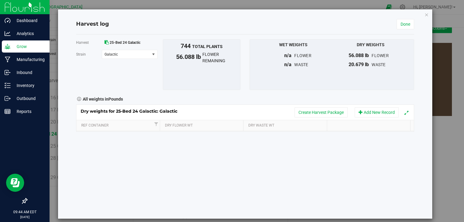
scroll to position [66, 0]
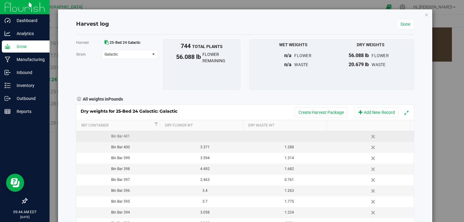
click at [210, 135] on td at bounding box center [203, 136] width 84 height 11
click at [214, 132] on span at bounding box center [205, 136] width 78 height 9
type input "4.767"
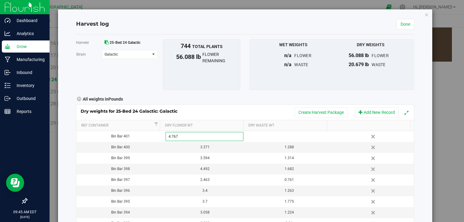
click at [238, 112] on div "Dry weights for 25-Bed 24 Galactic: Galactic Create Harvest Package Add New Rec…" at bounding box center [245, 174] width 338 height 138
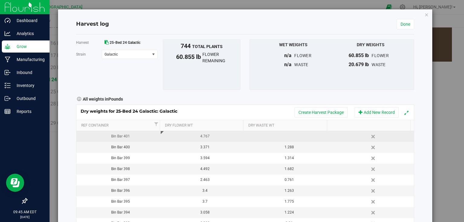
click at [293, 135] on td at bounding box center [287, 136] width 84 height 11
type input "1.623"
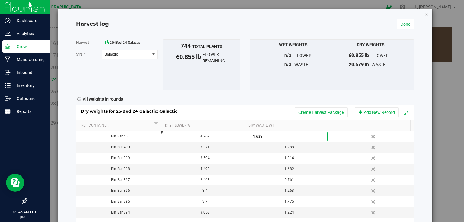
click at [427, 122] on div "Harvest log Done Harvest 25-Bed 24 Galactic [GEOGRAPHIC_DATA] Galactic Select s…" at bounding box center [245, 128] width 374 height 238
click at [404, 25] on link "Done" at bounding box center [406, 24] width 18 height 10
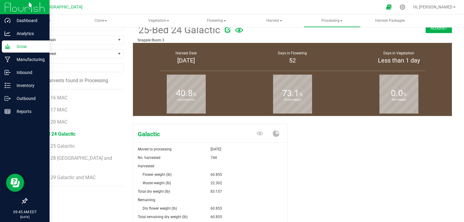
scroll to position [66, 0]
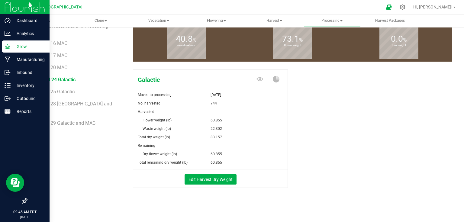
click at [12, 6] on img at bounding box center [25, 7] width 41 height 14
